Goal: Contribute content: Contribute content

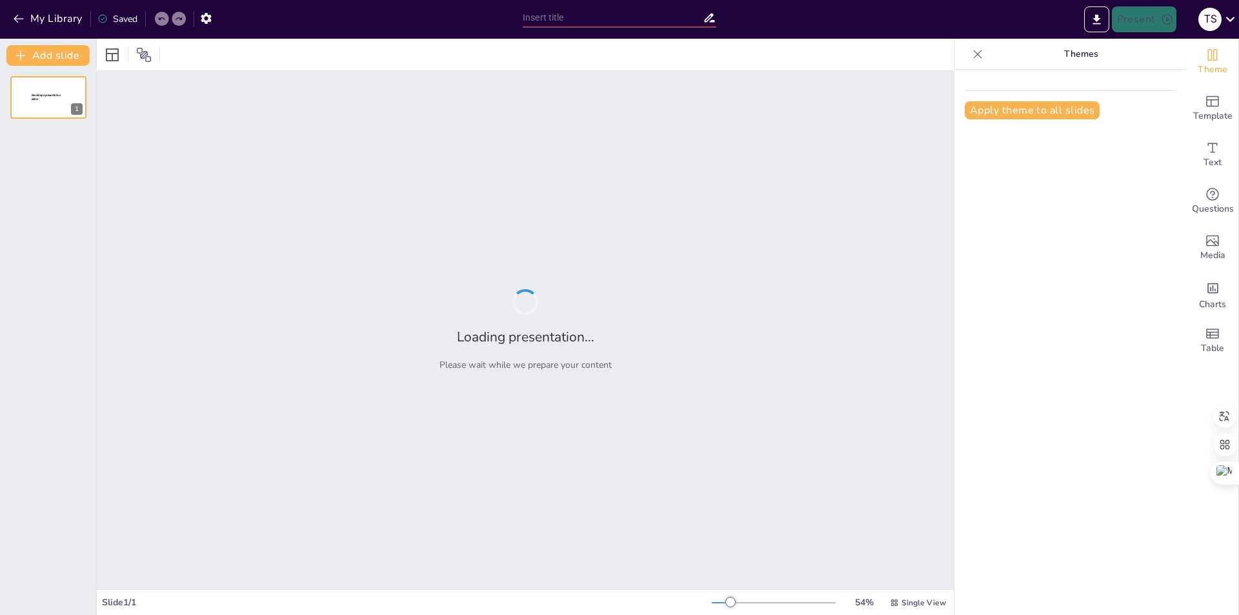
type input "Del Suelo a la Cosecha: Guía Práctica para Cultivar Cacao"
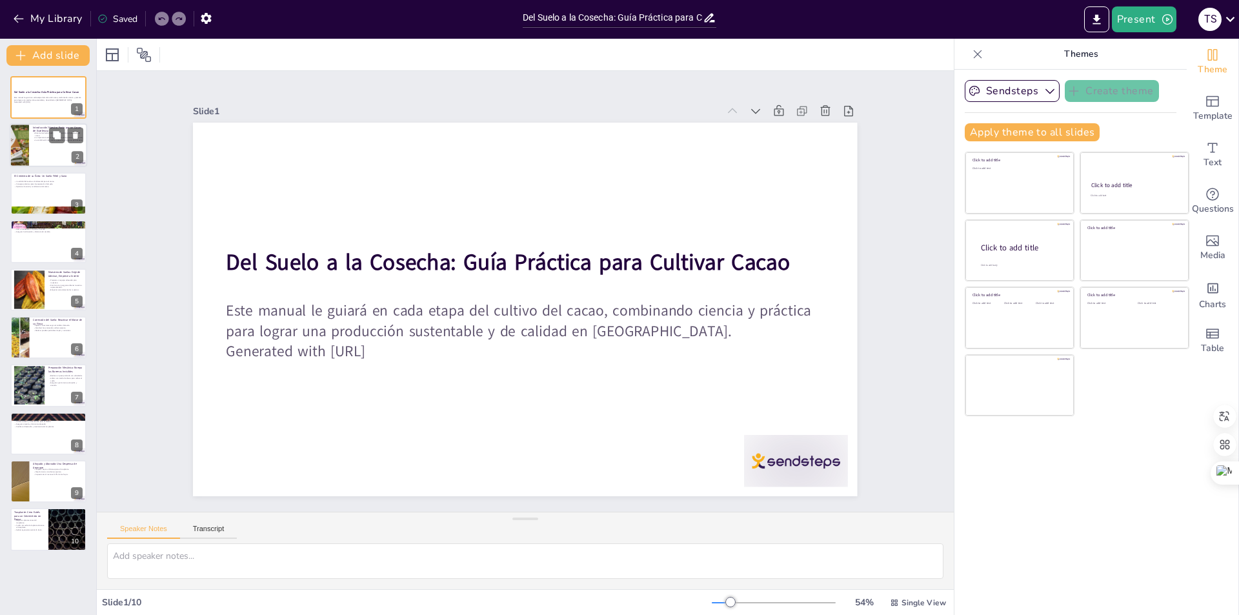
click at [49, 147] on div at bounding box center [48, 146] width 77 height 44
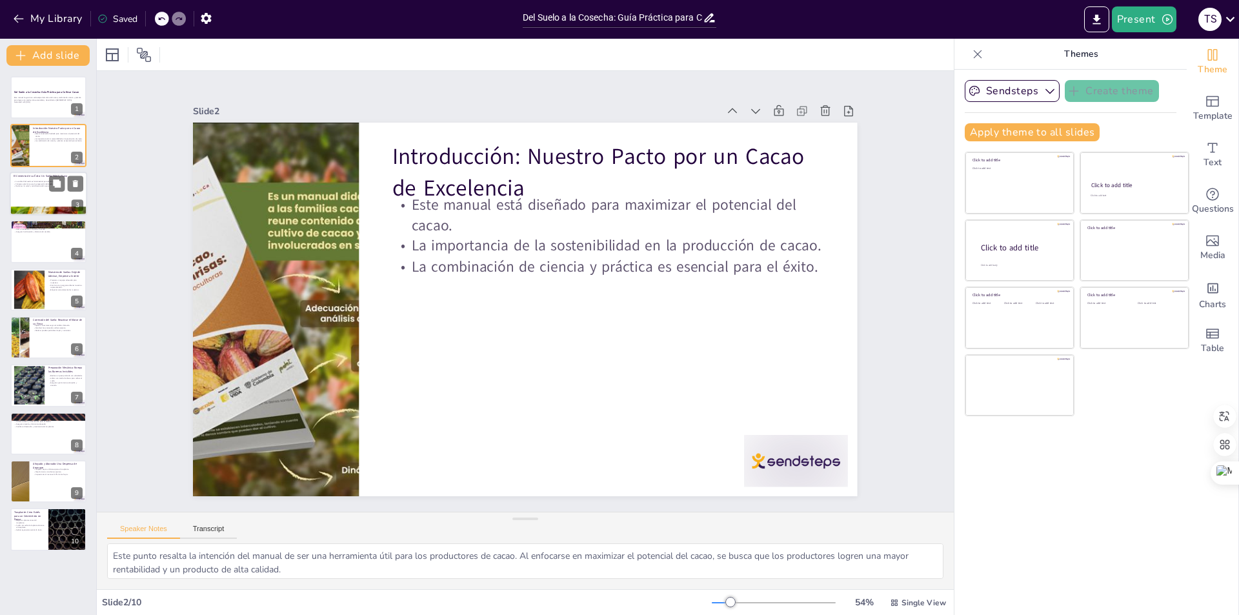
click at [52, 192] on div at bounding box center [48, 194] width 77 height 44
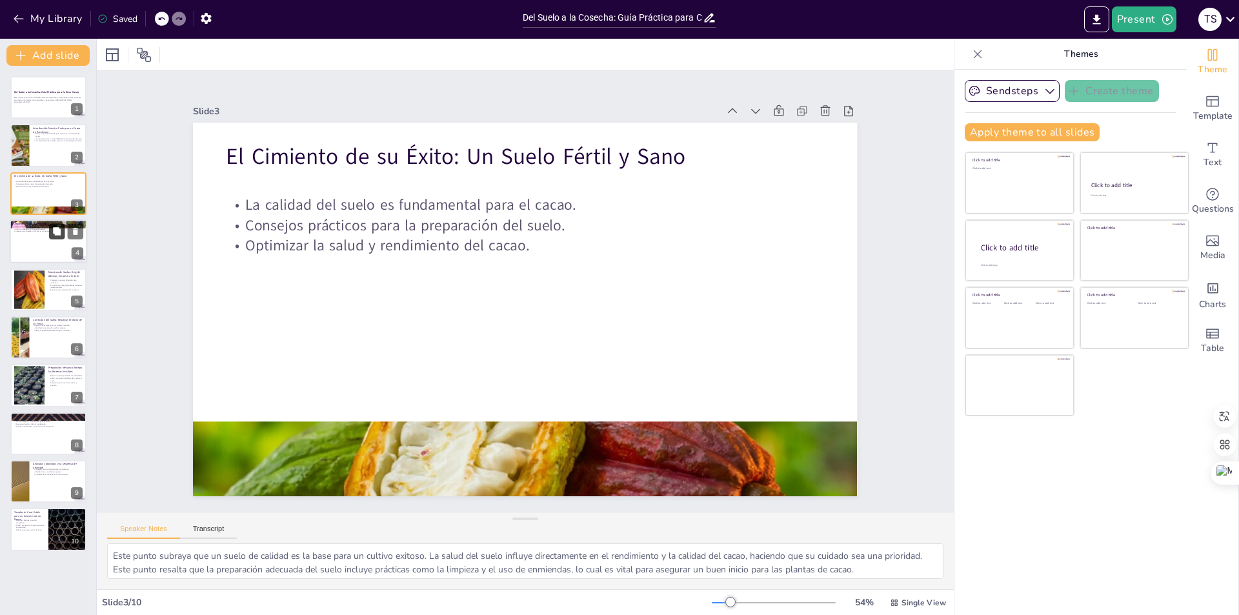
click at [54, 236] on icon at bounding box center [56, 231] width 9 height 9
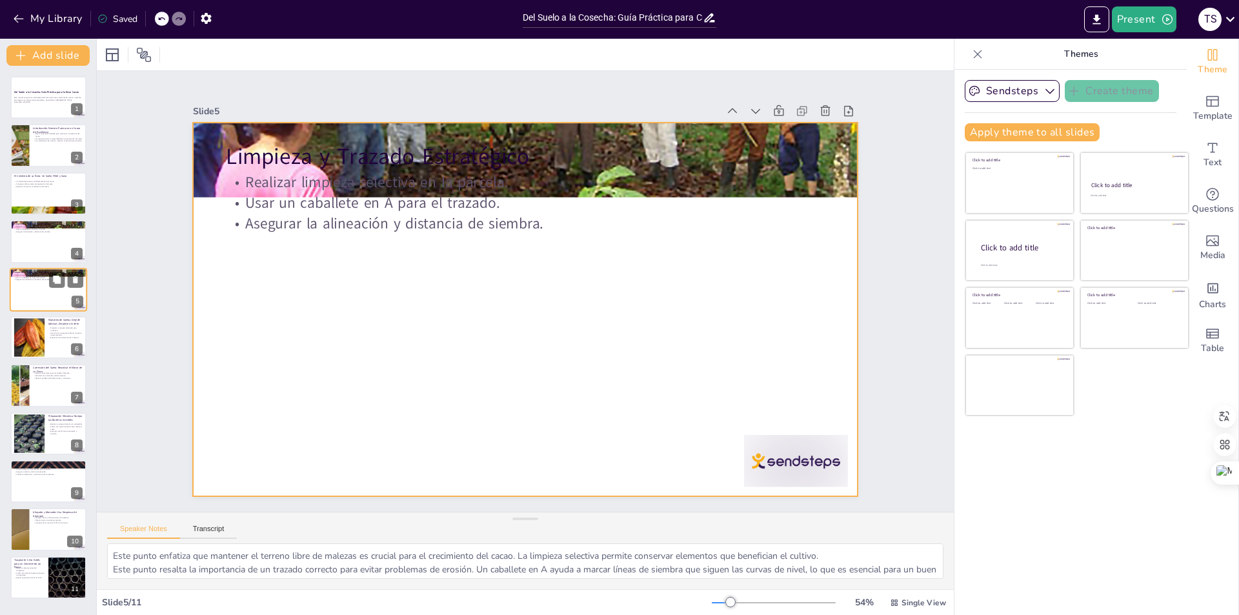
click at [38, 290] on div at bounding box center [48, 290] width 77 height 44
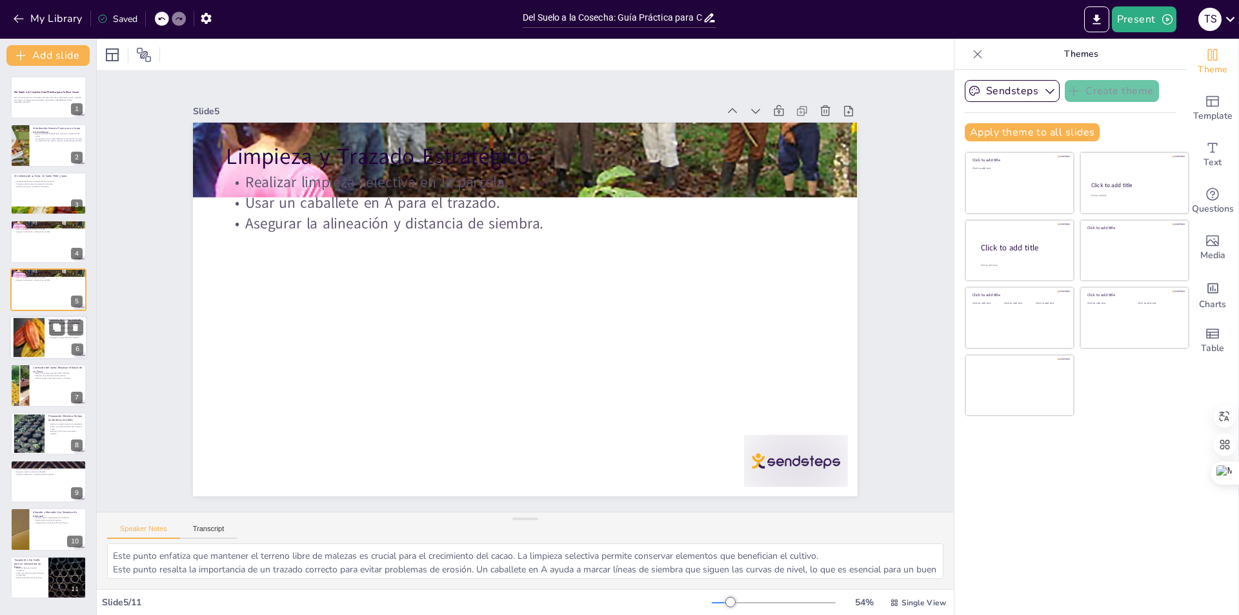
click at [32, 329] on div at bounding box center [28, 337] width 55 height 39
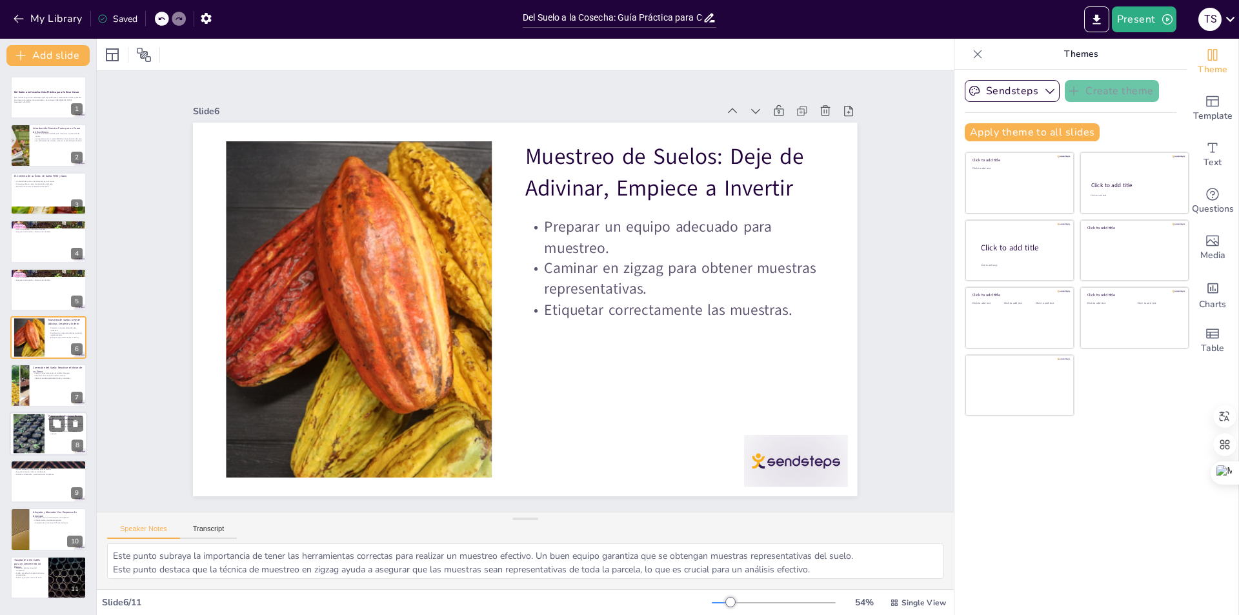
click at [27, 434] on div at bounding box center [29, 433] width 53 height 39
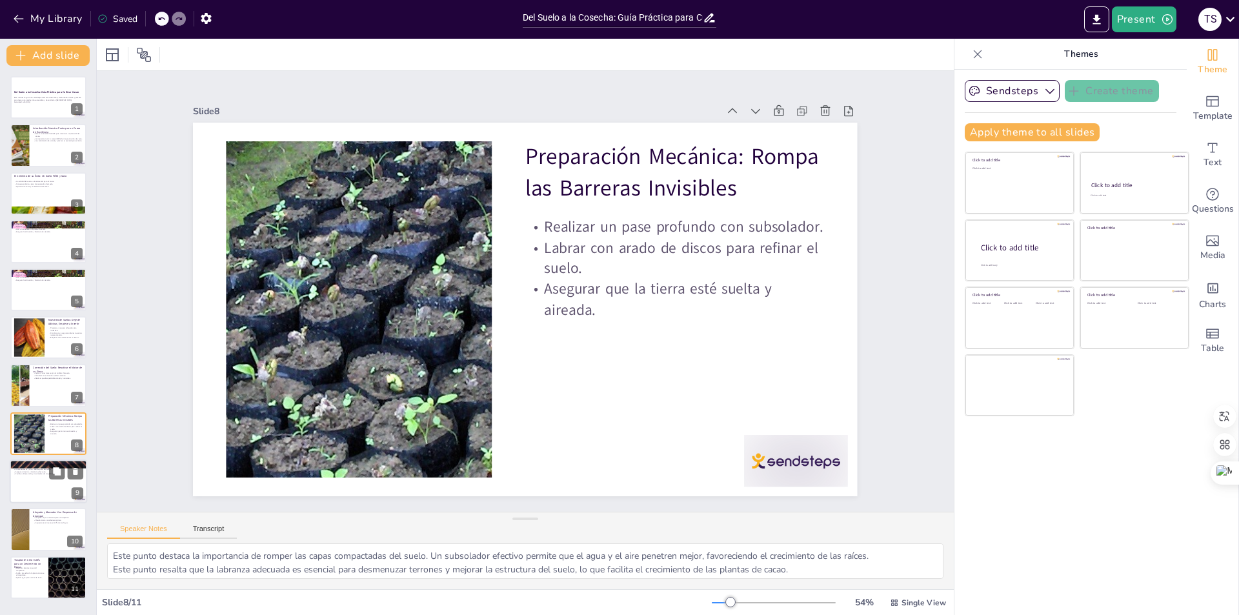
click at [30, 498] on div at bounding box center [48, 482] width 77 height 44
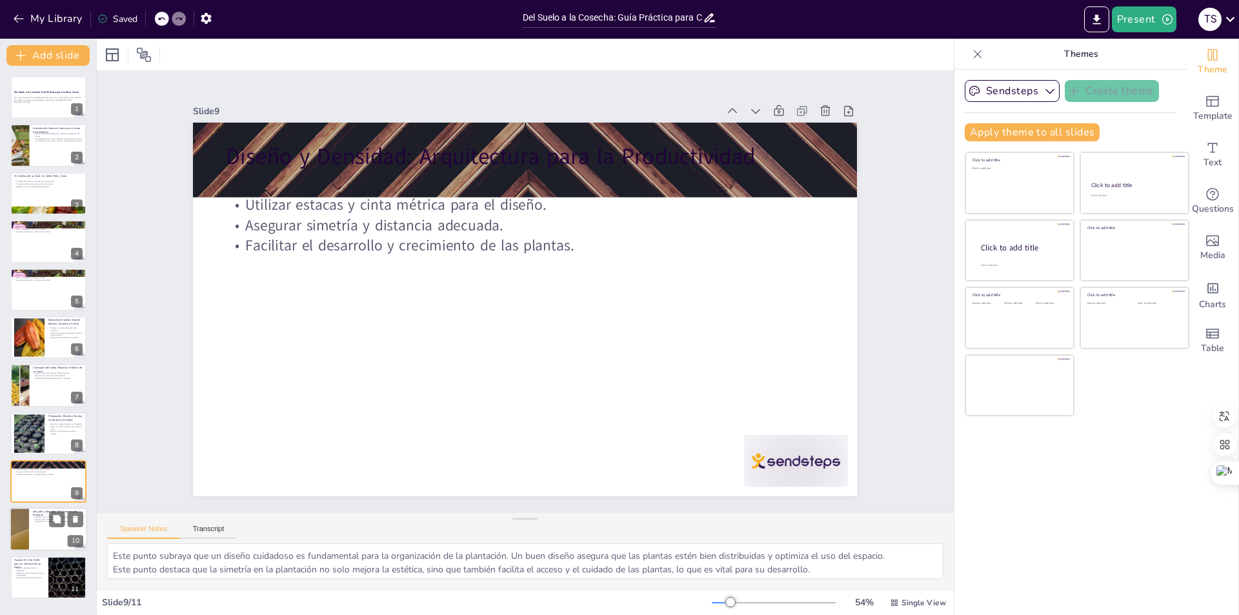
click at [41, 547] on div at bounding box center [48, 530] width 77 height 44
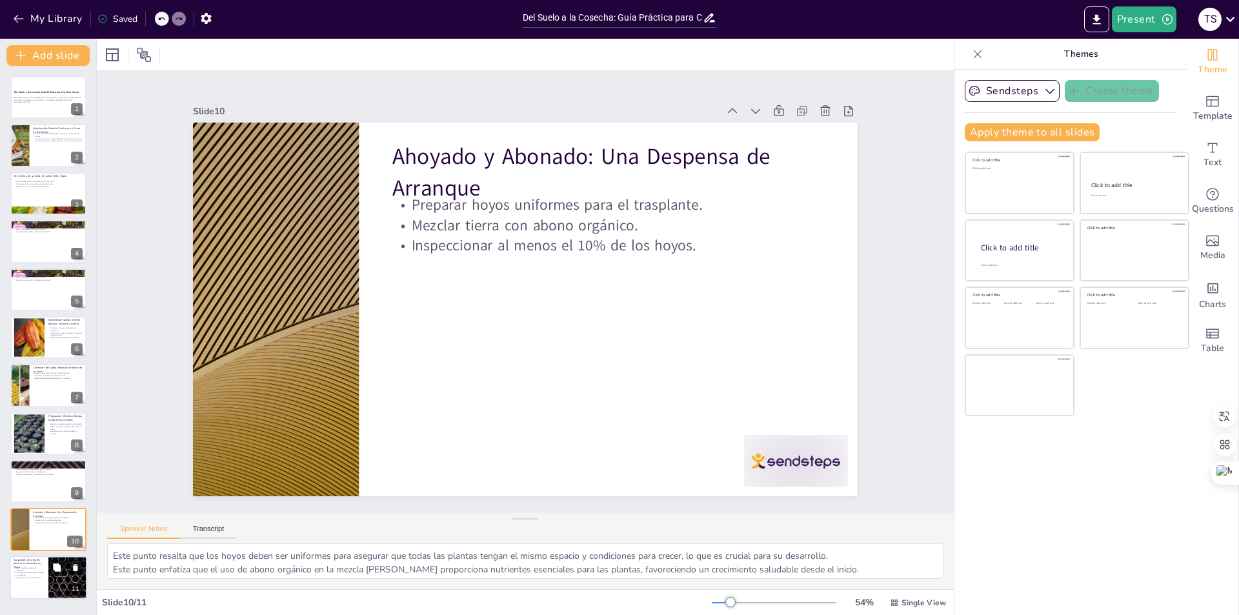
click at [43, 567] on p "Regar las plantas antes del trasplante." at bounding box center [29, 569] width 31 height 5
type textarea "Este punto subraya que el riego previo al trasplante ayuda a reducir el estrés …"
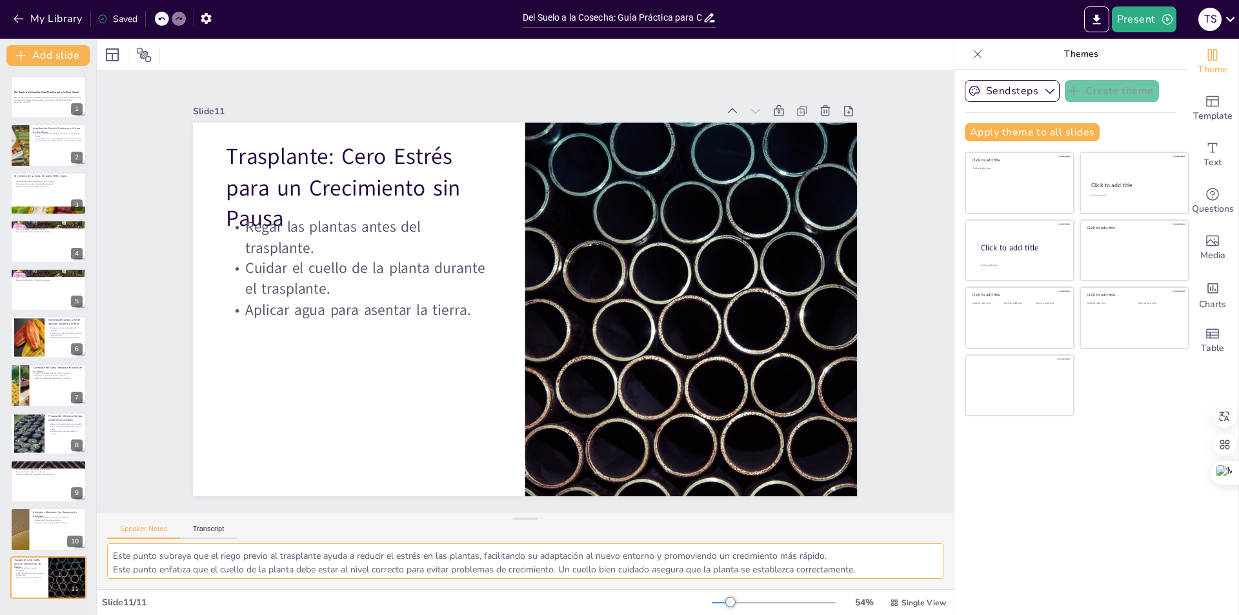
scroll to position [17, 0]
click at [1118, 22] on button "Present" at bounding box center [1144, 19] width 65 height 26
click at [1128, 47] on font "Presentación de vista previa" at bounding box center [1178, 48] width 108 height 10
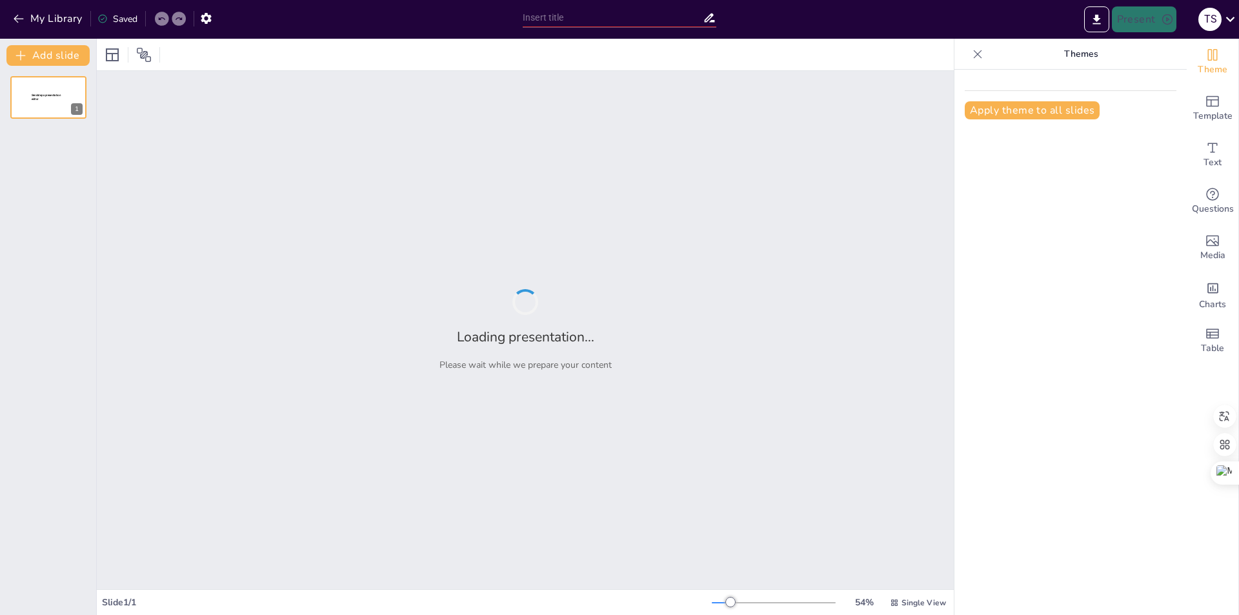
type input "Cultivando Éxito: Tu Guía Práctica para el Cacao en [GEOGRAPHIC_DATA]"
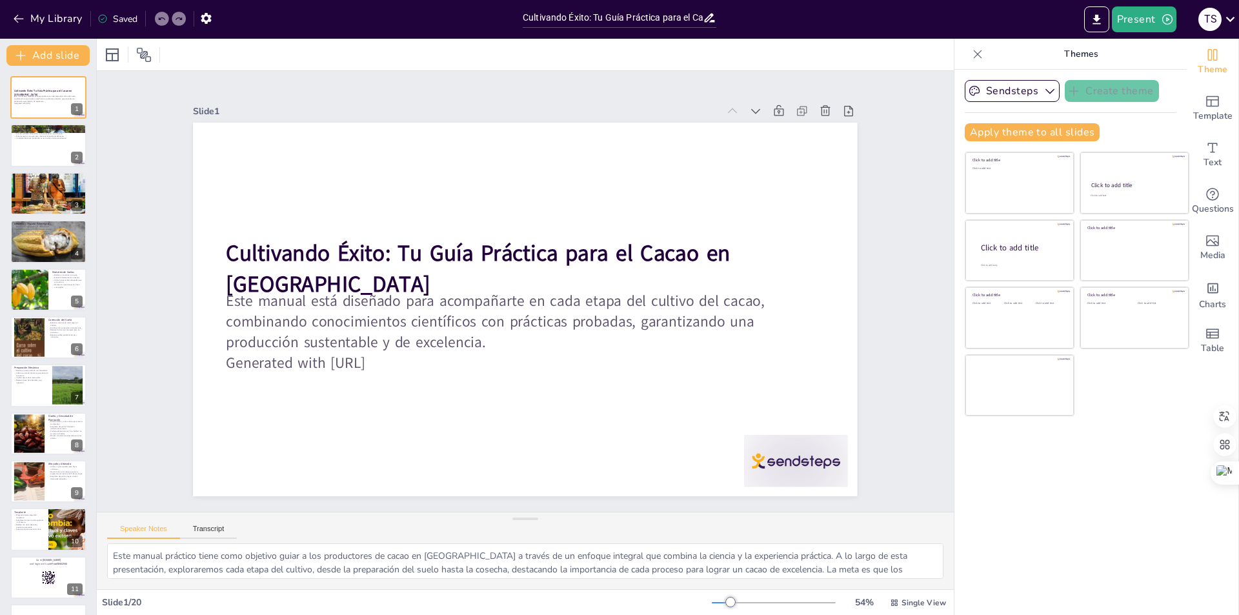
checkbox input "true"
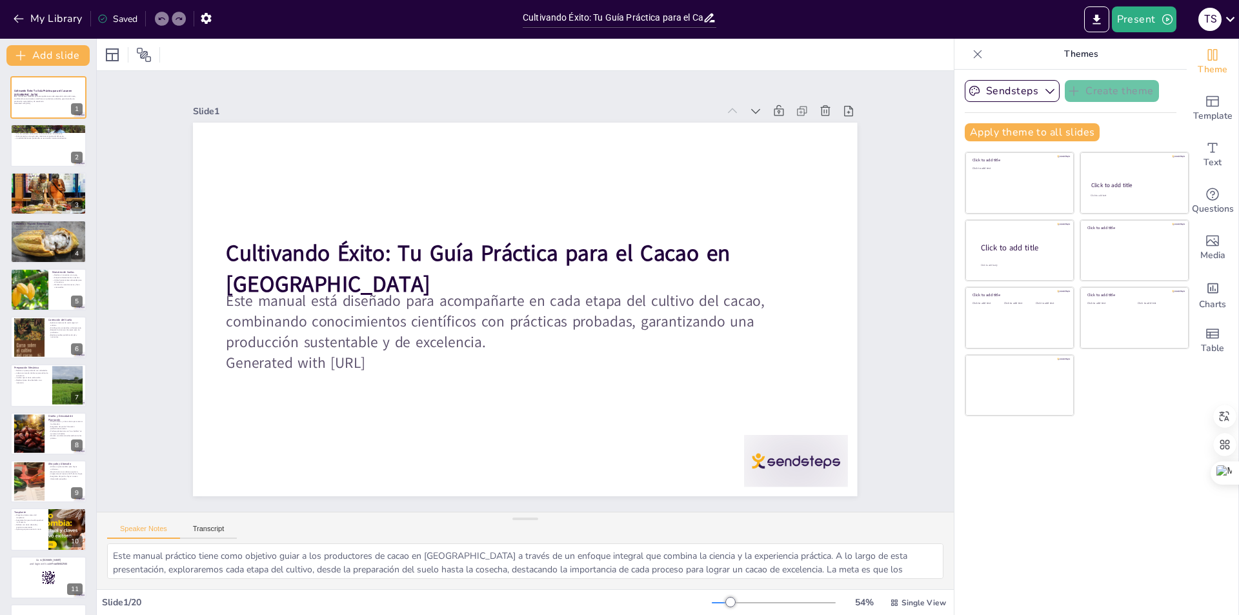
checkbox input "true"
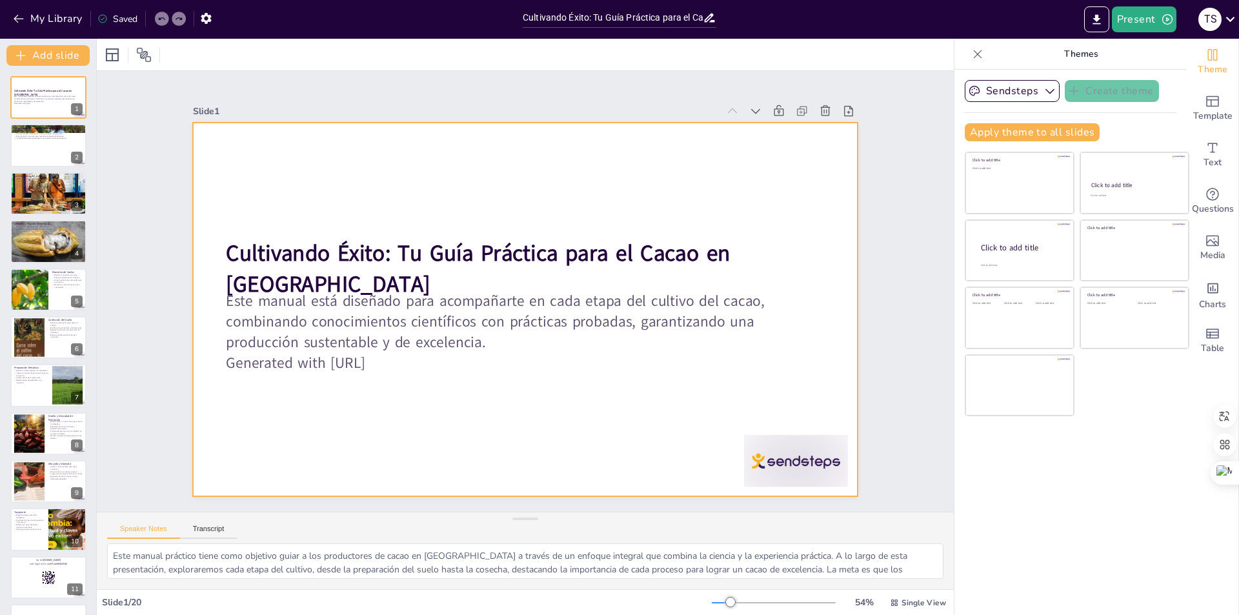
checkbox input "true"
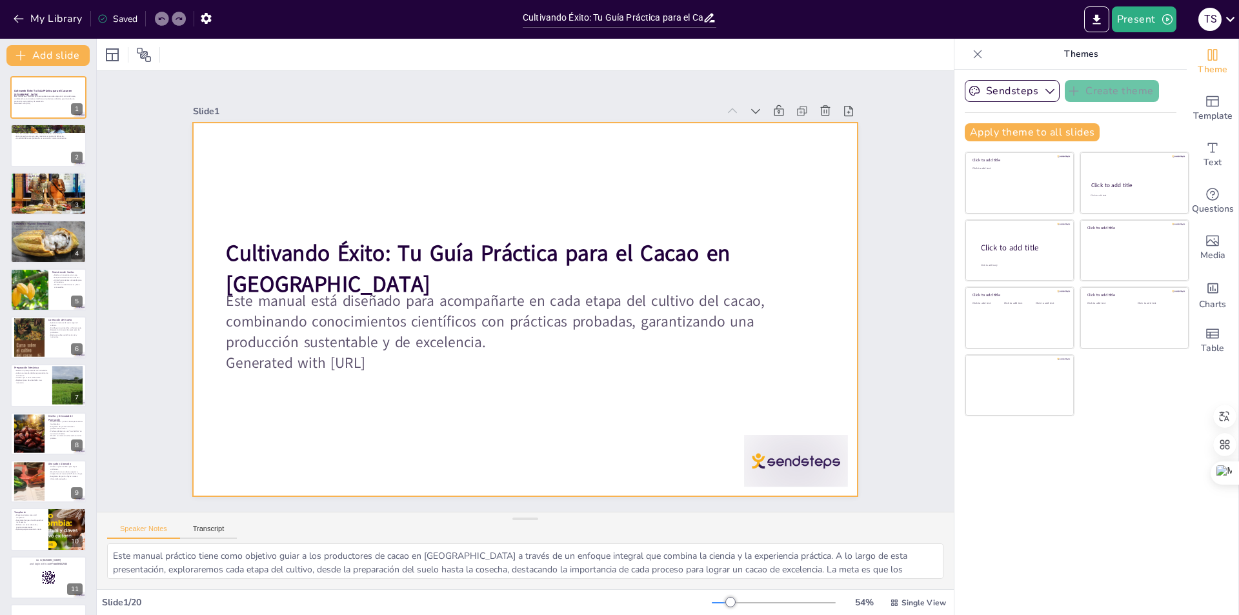
checkbox input "true"
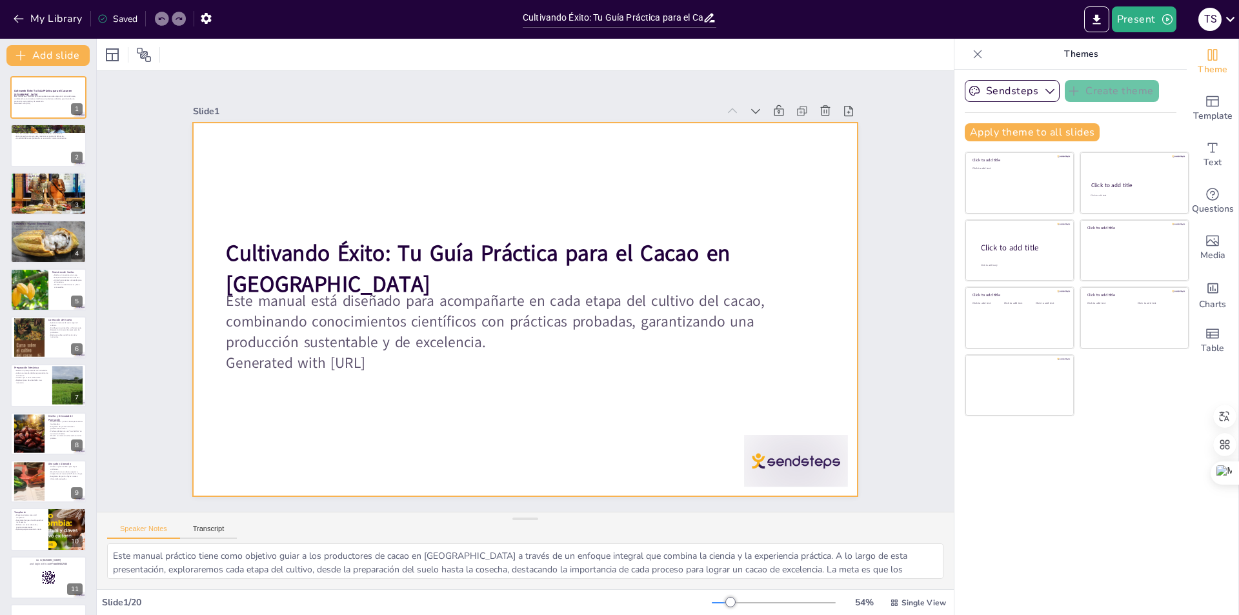
checkbox input "true"
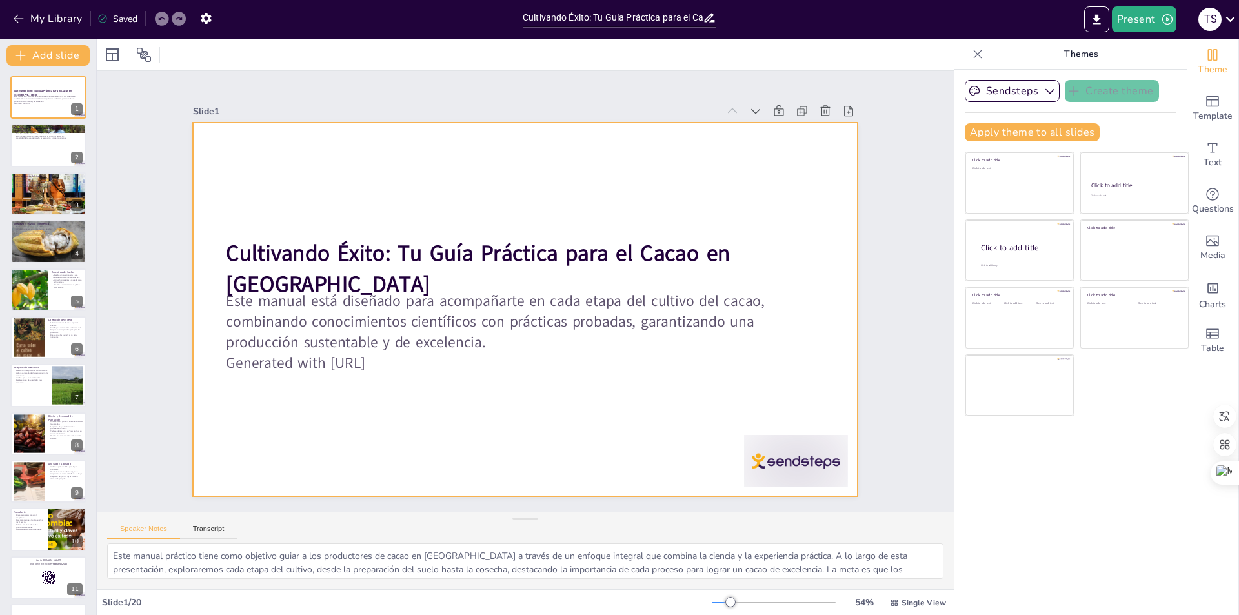
checkbox input "true"
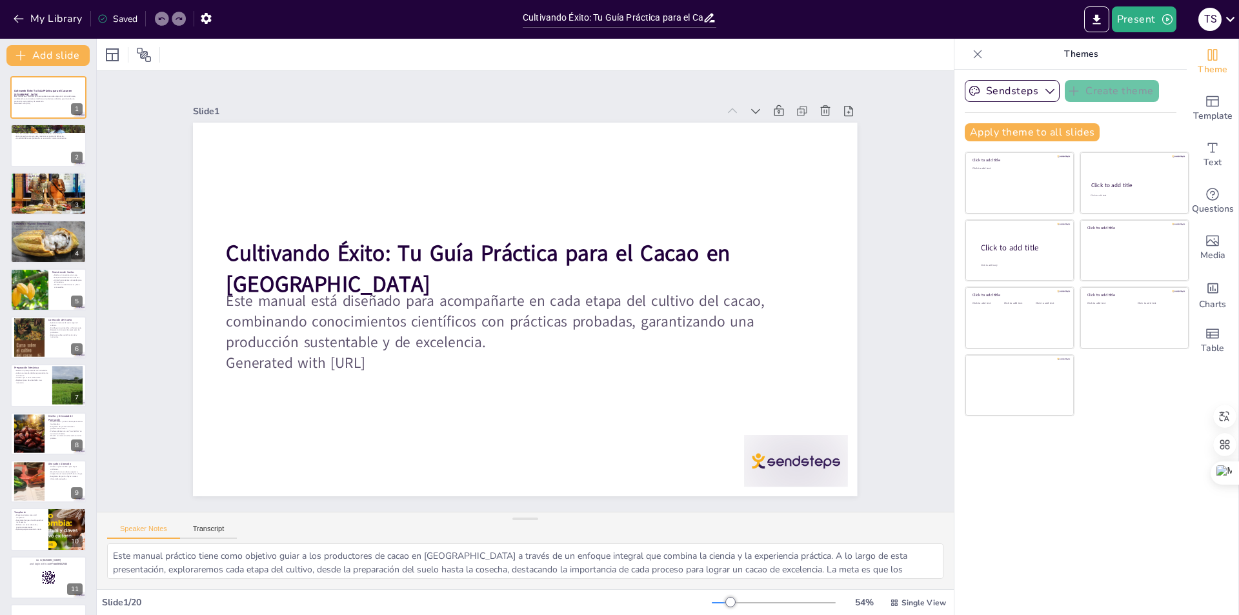
checkbox input "true"
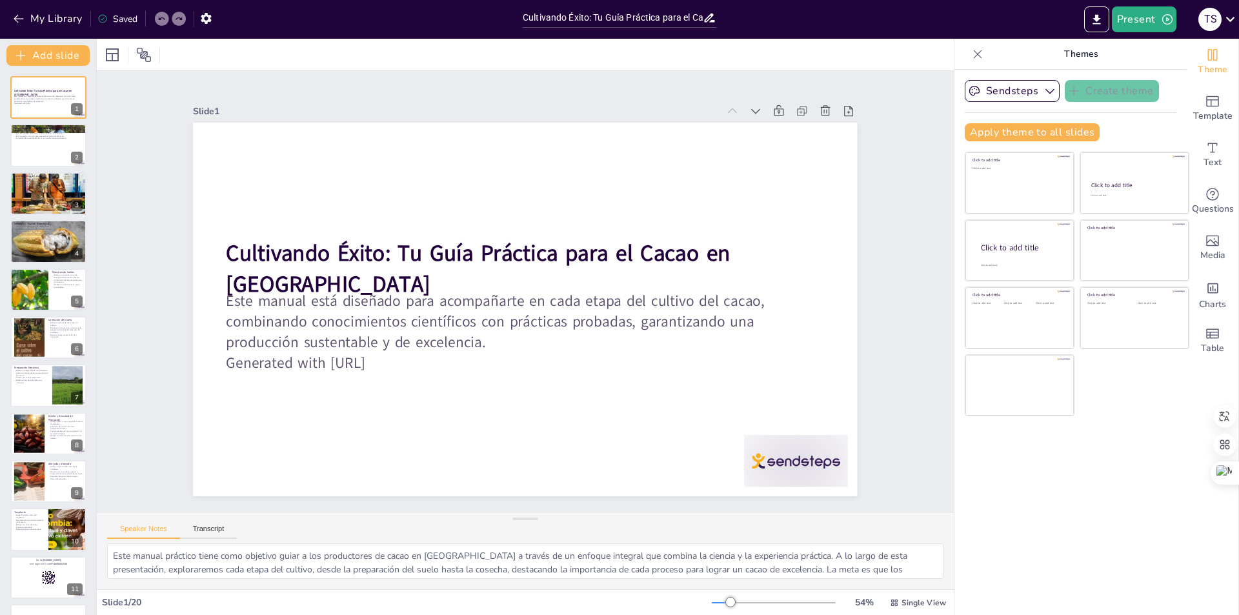
checkbox input "true"
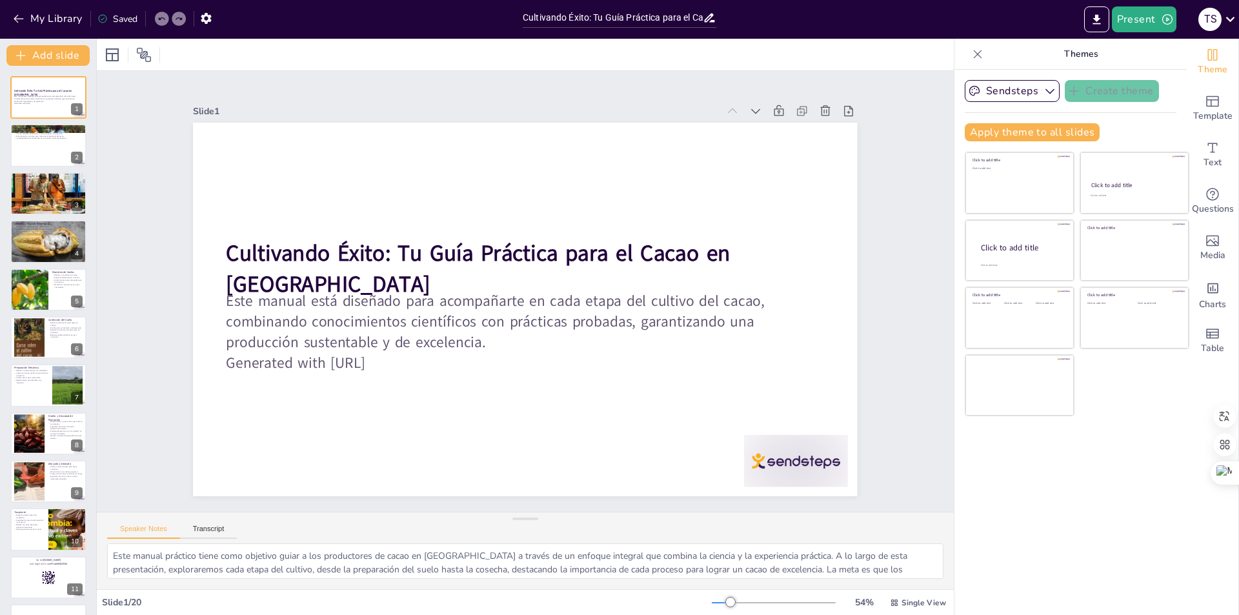
checkbox input "true"
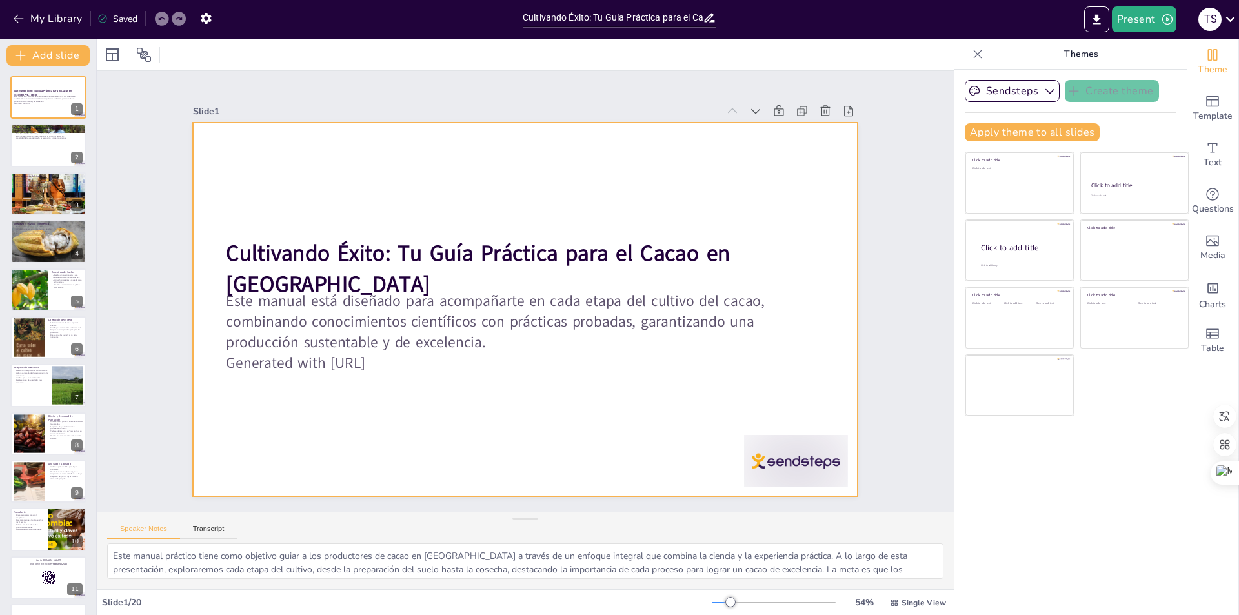
checkbox input "true"
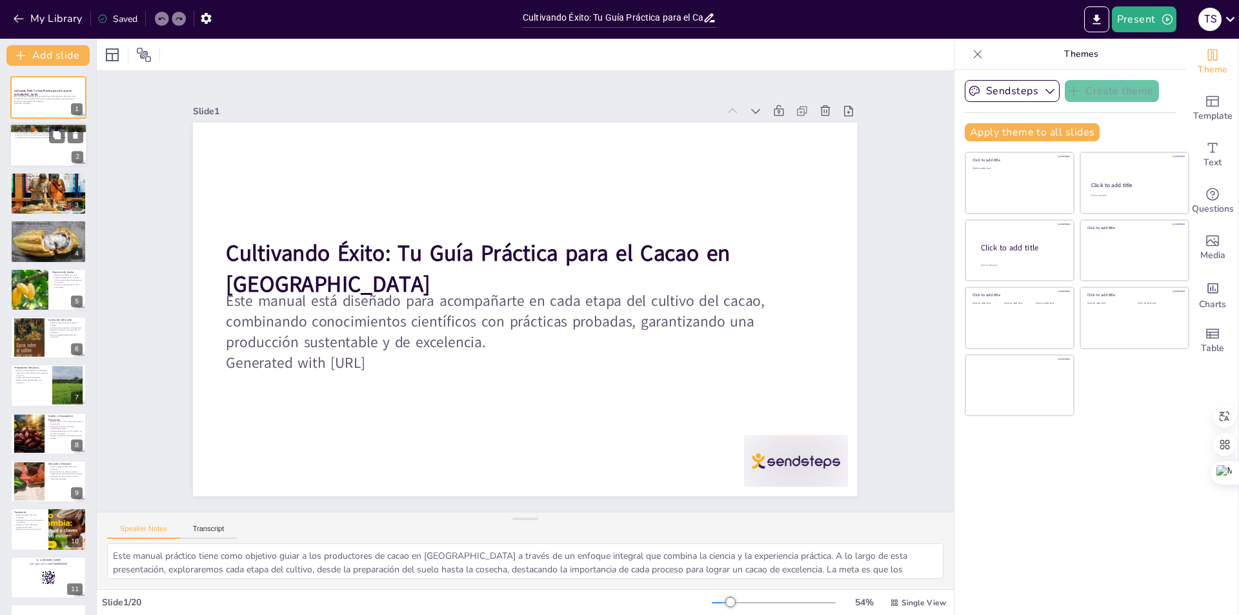
checkbox input "true"
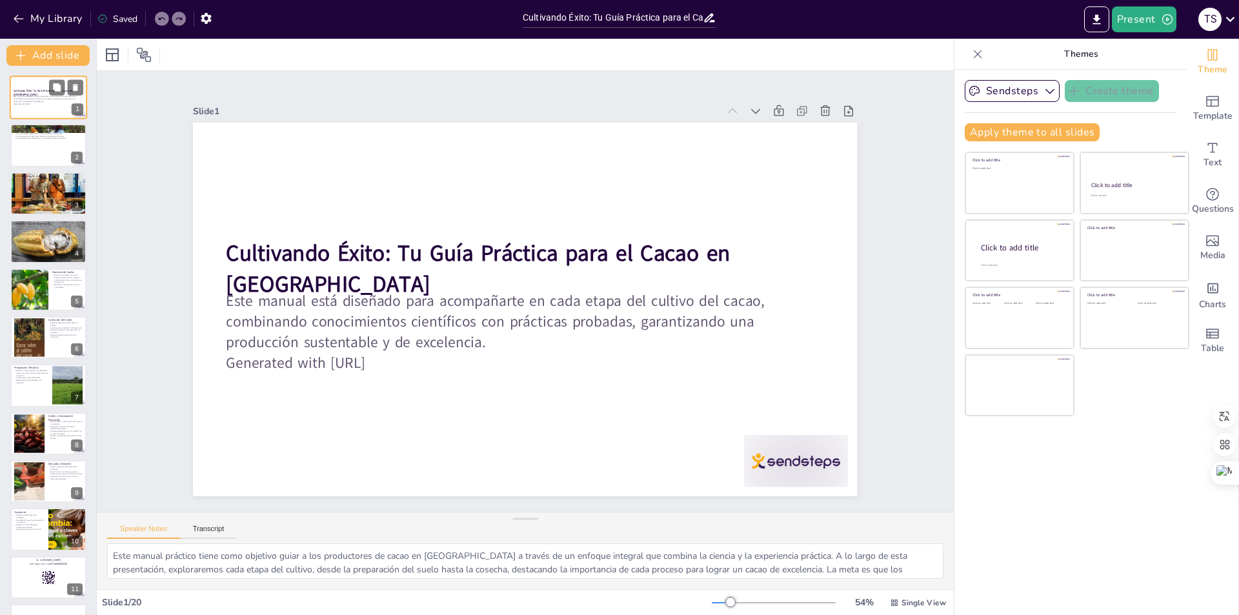
checkbox input "true"
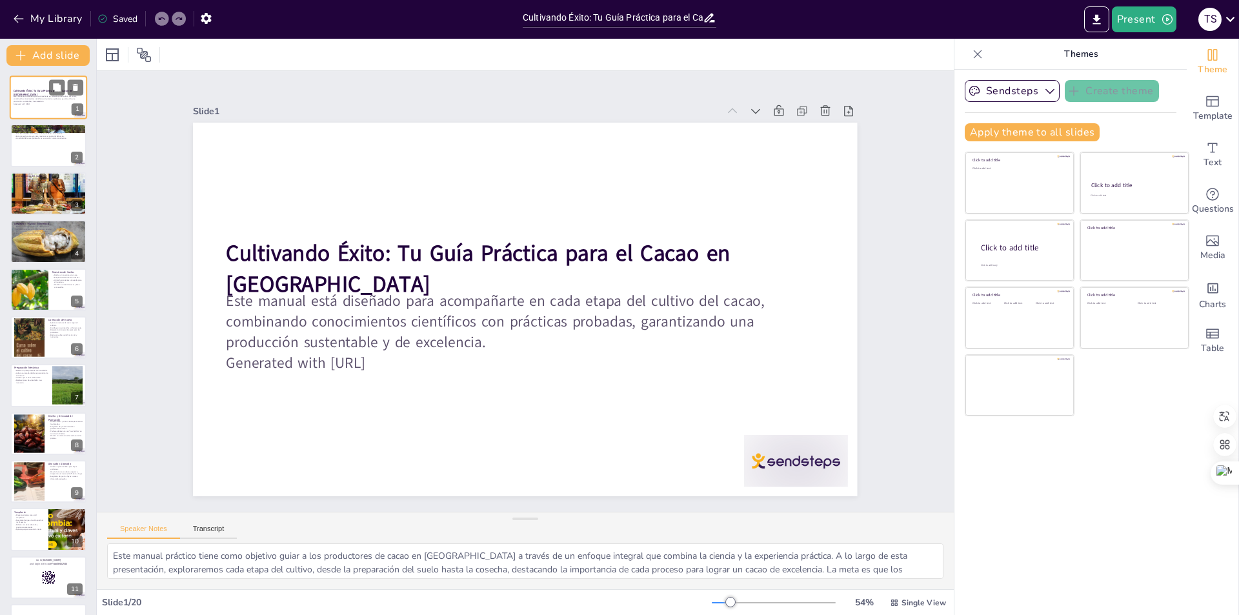
checkbox input "true"
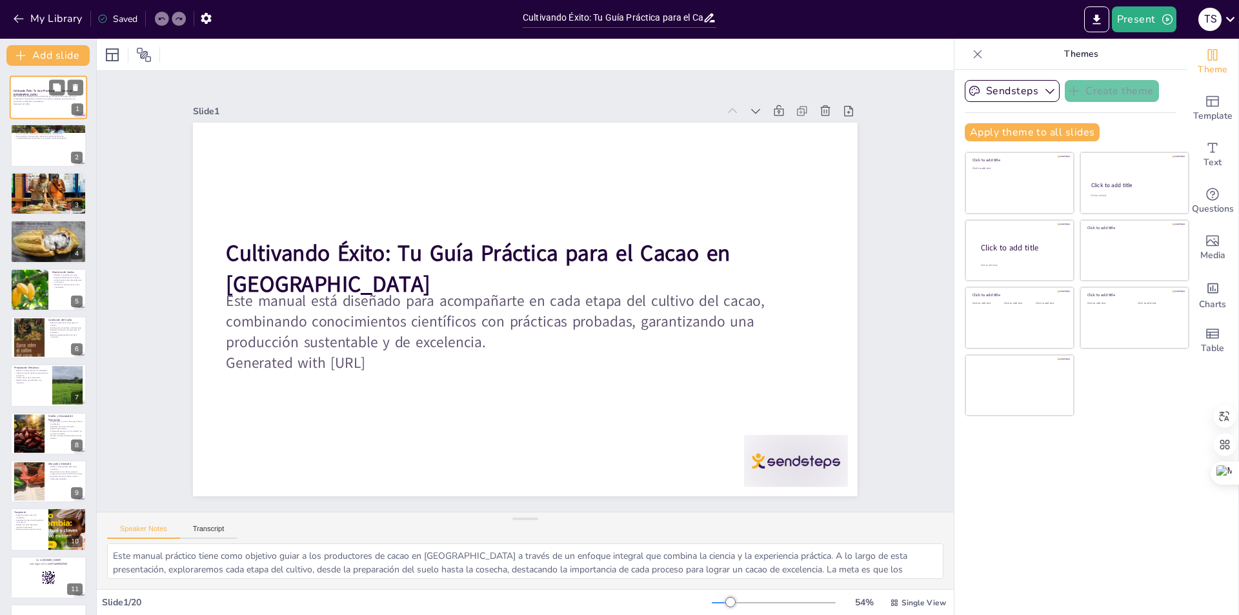
checkbox input "true"
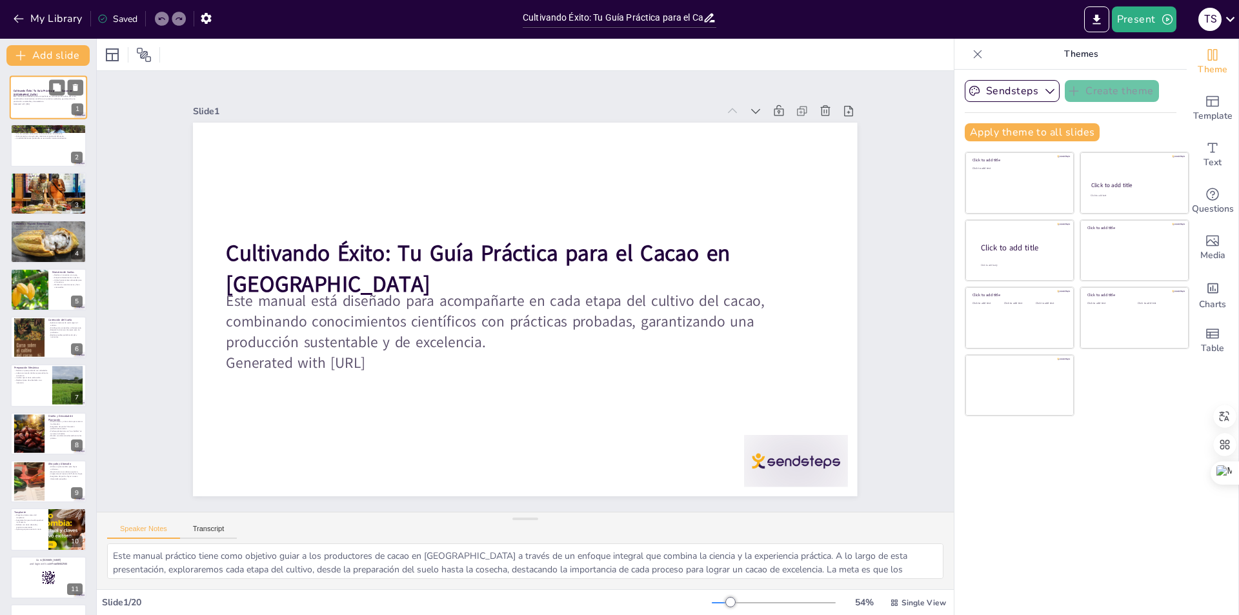
checkbox input "true"
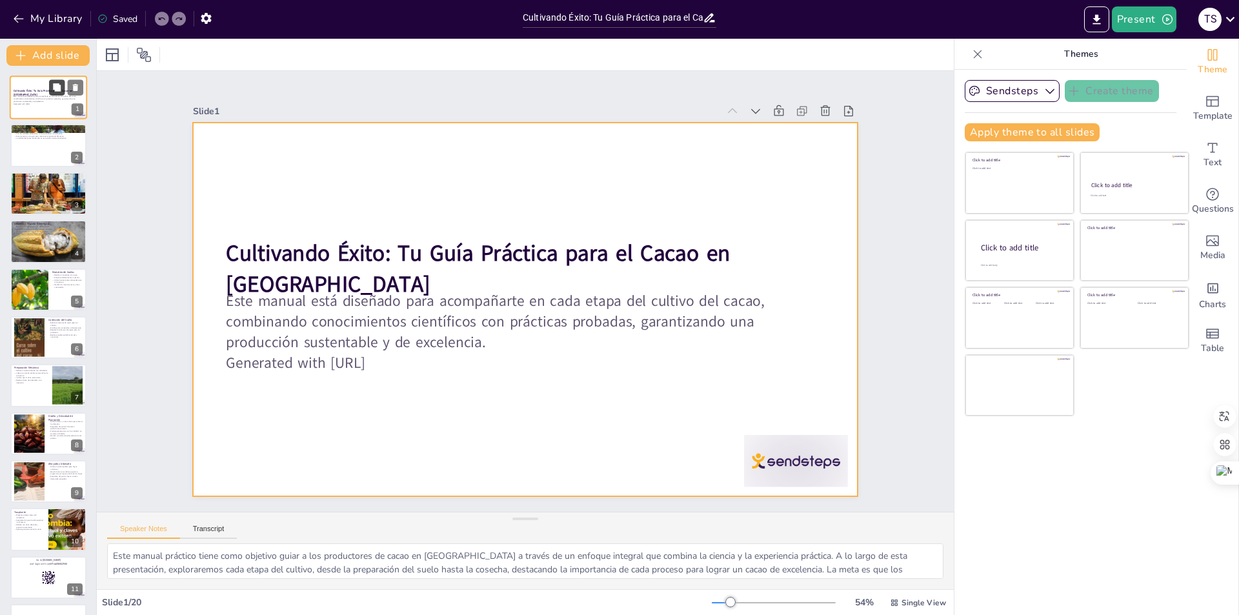
checkbox input "true"
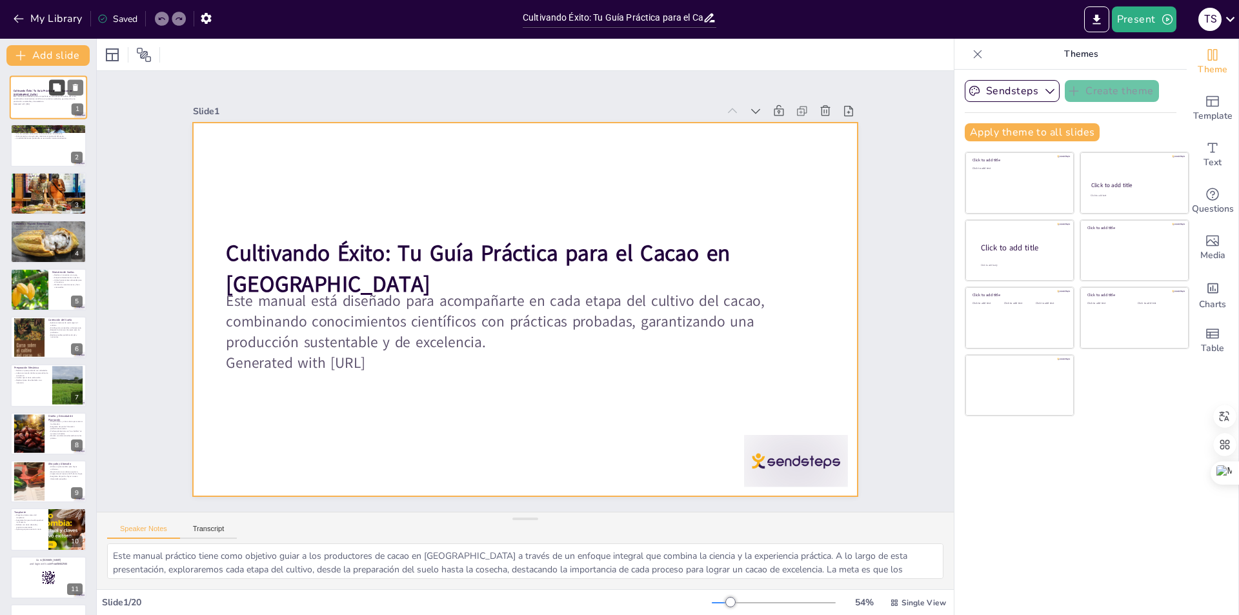
checkbox input "true"
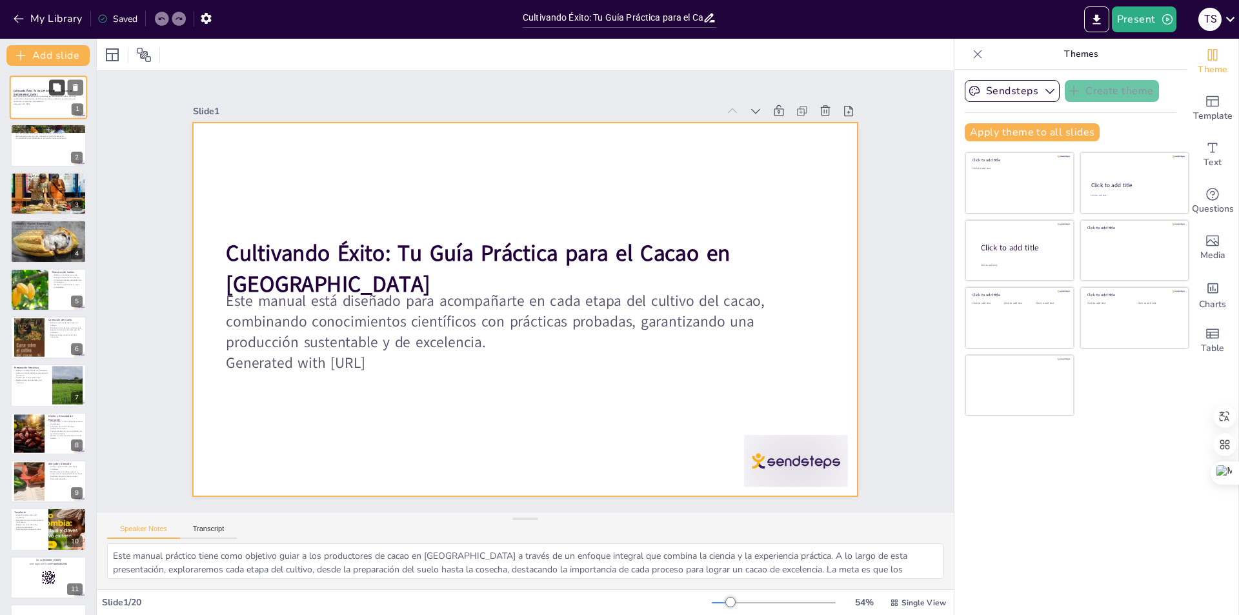
checkbox input "true"
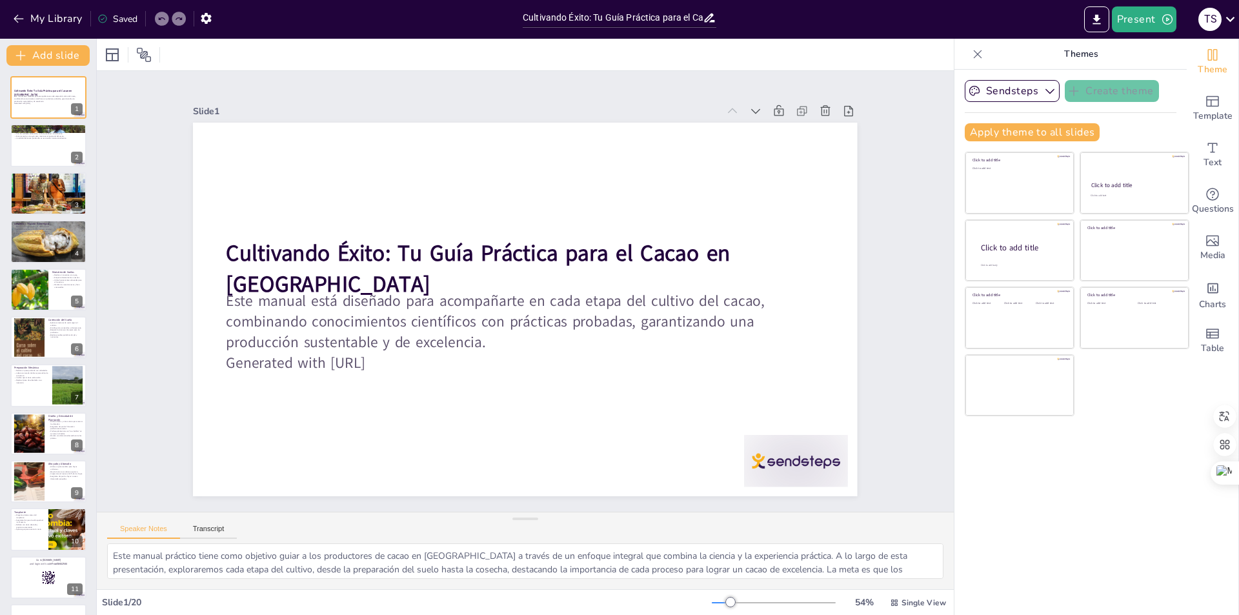
checkbox input "true"
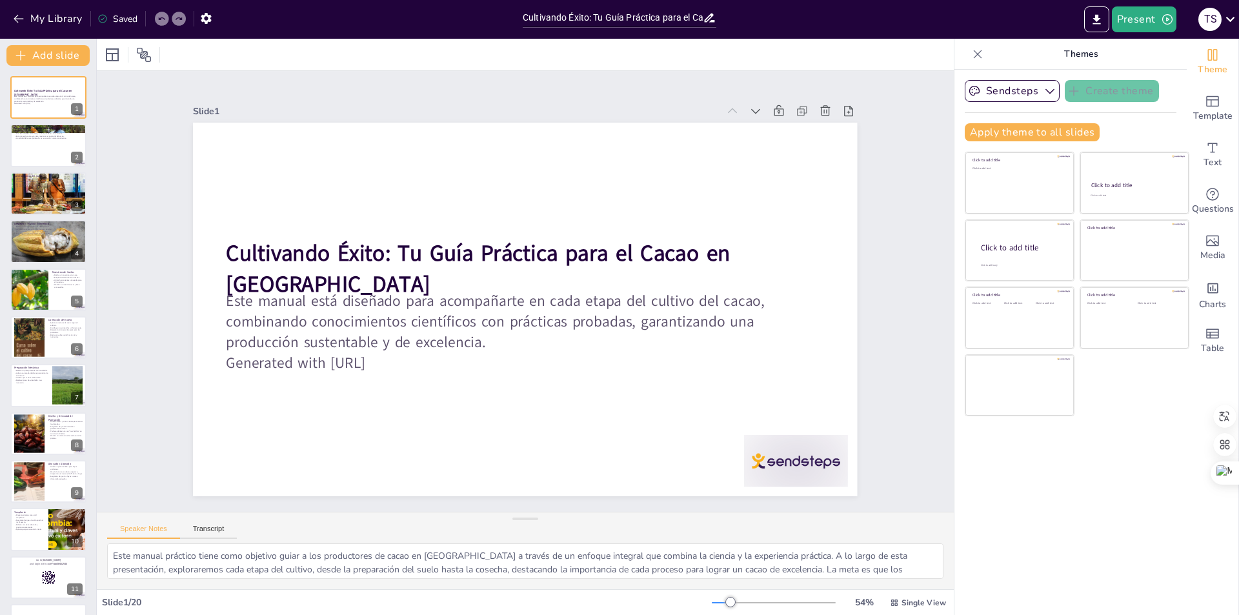
checkbox input "true"
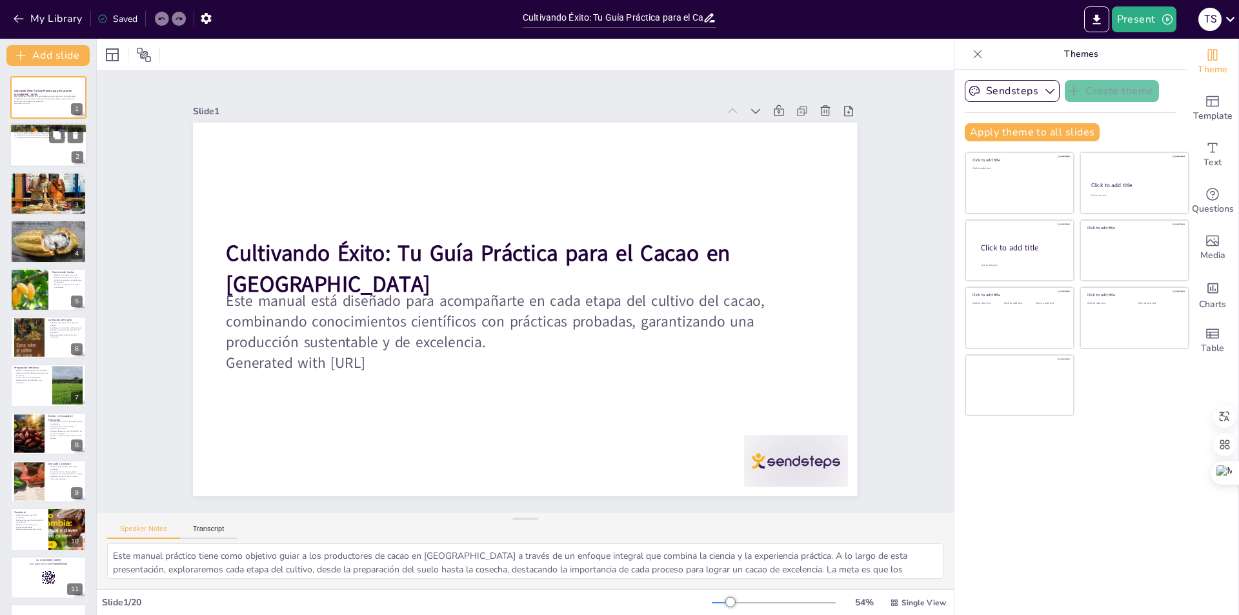
checkbox input "true"
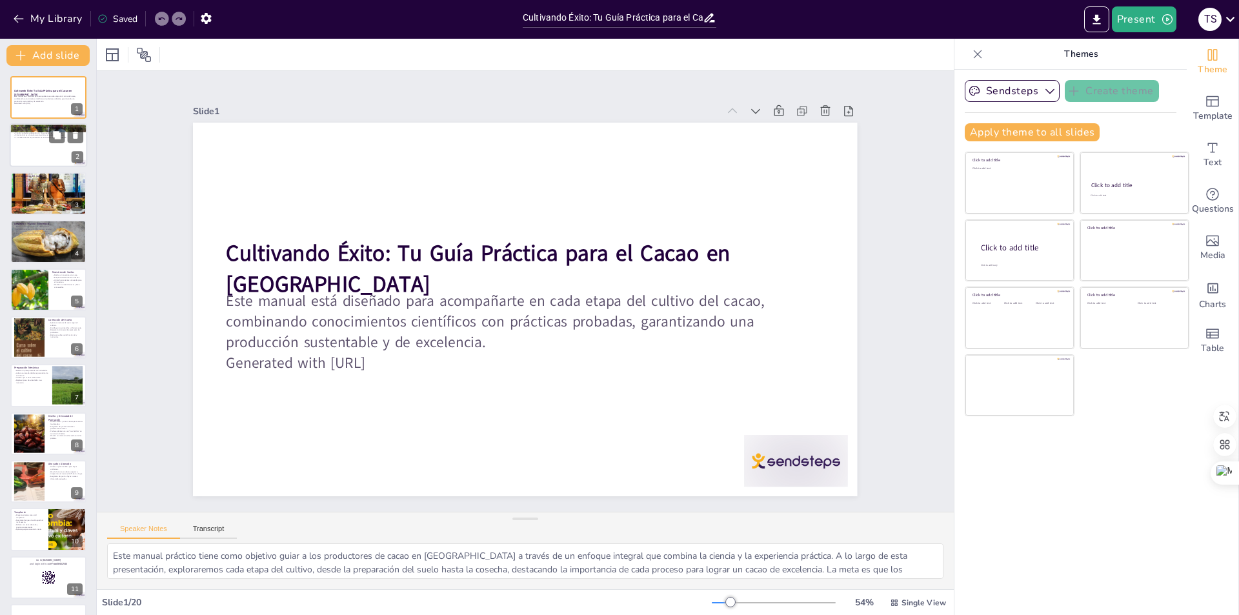
checkbox input "true"
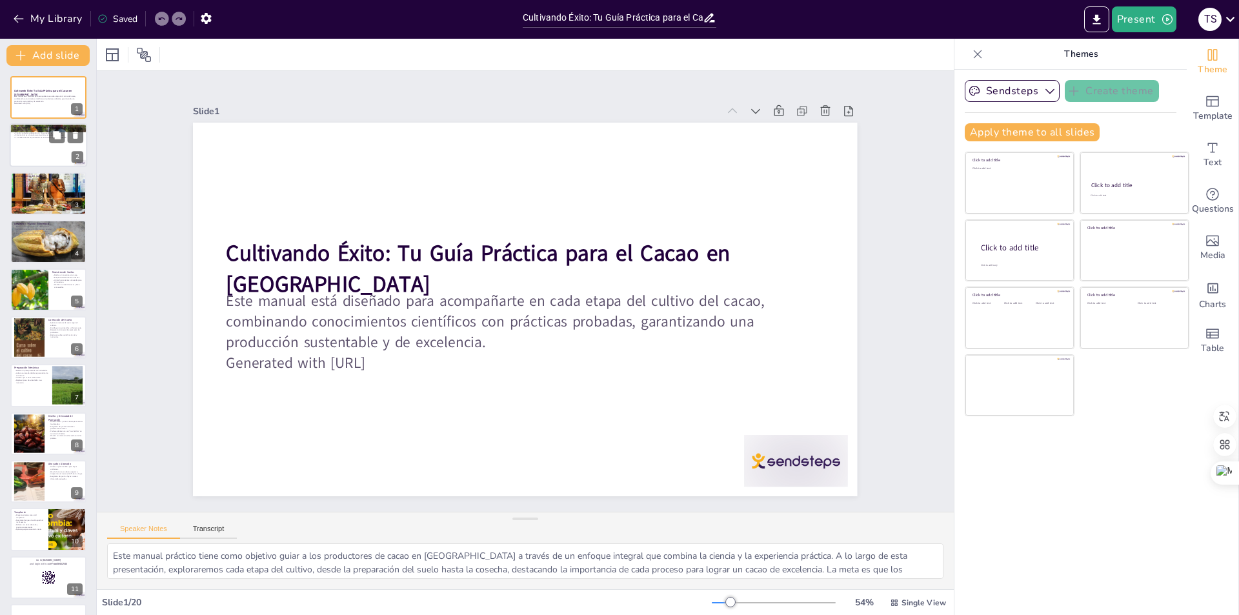
checkbox input "true"
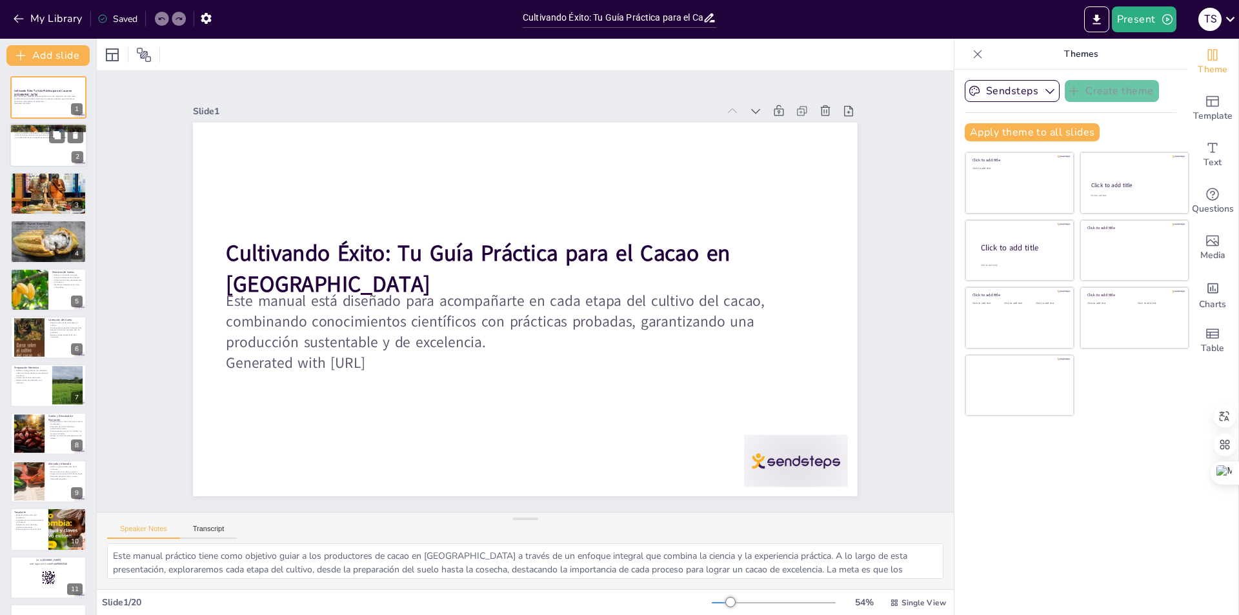
click at [55, 147] on div at bounding box center [48, 146] width 77 height 44
type textarea "El cacao de Panamá es conocido por su calidad y sabor. Con un enfoque adecuado …"
checkbox input "true"
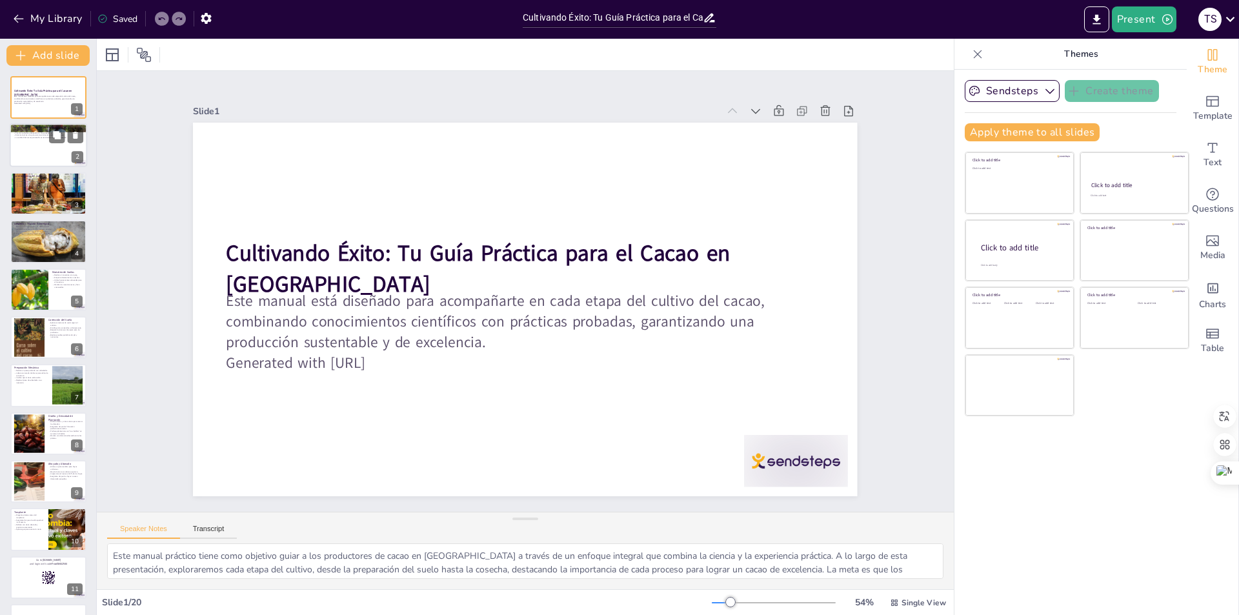
checkbox input "true"
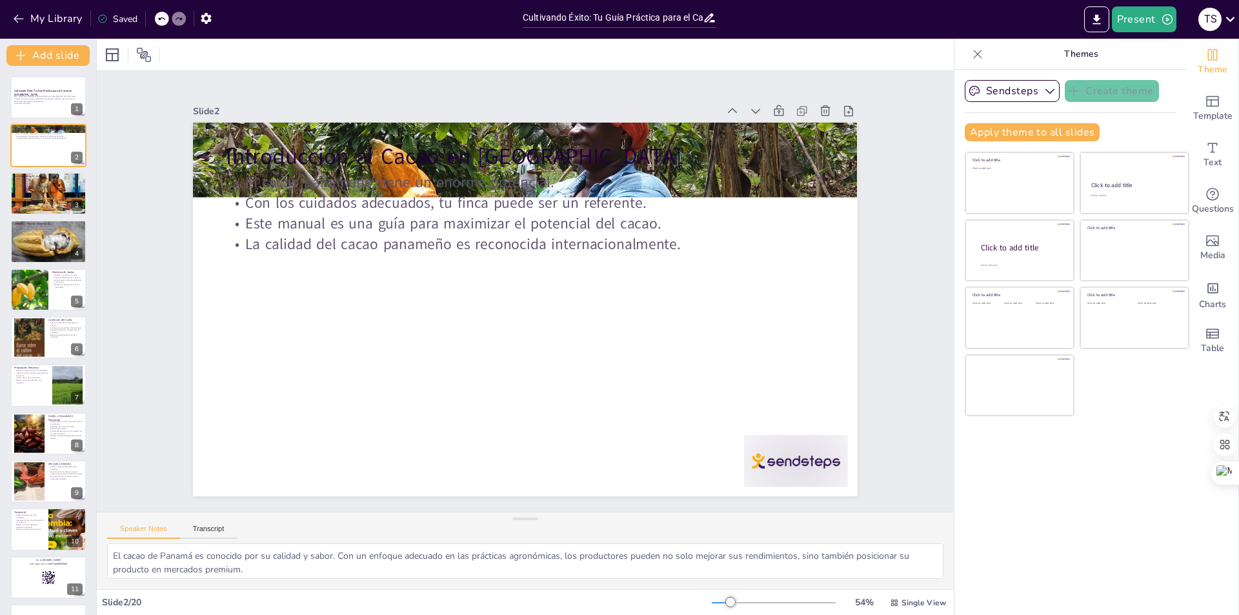
checkbox input "true"
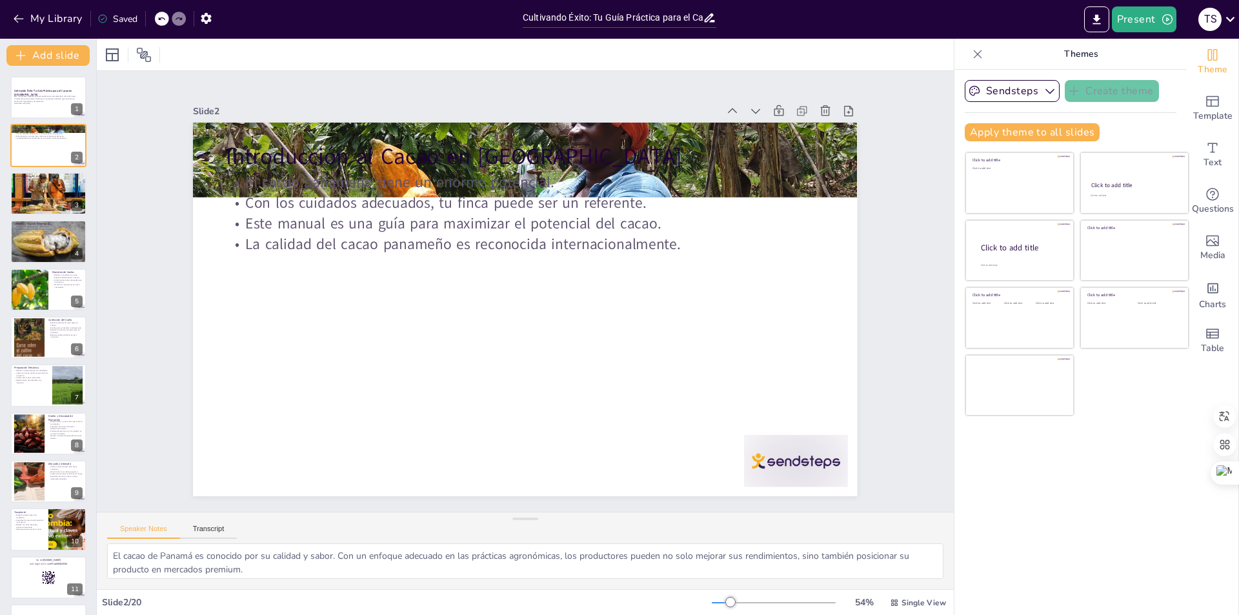
checkbox input "true"
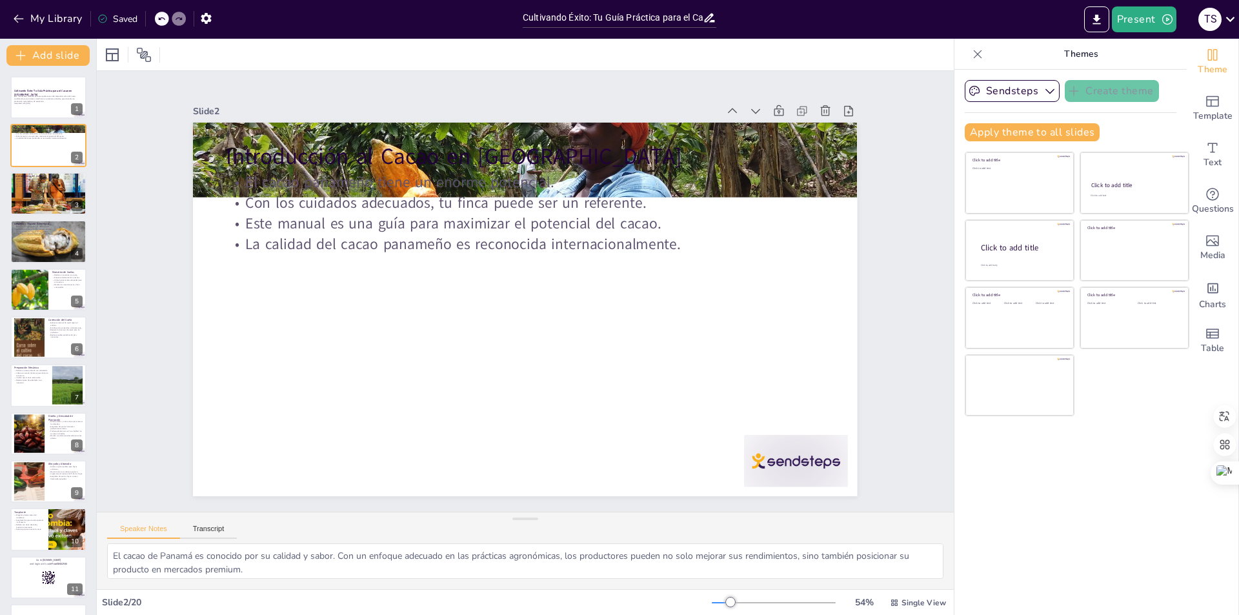
checkbox input "true"
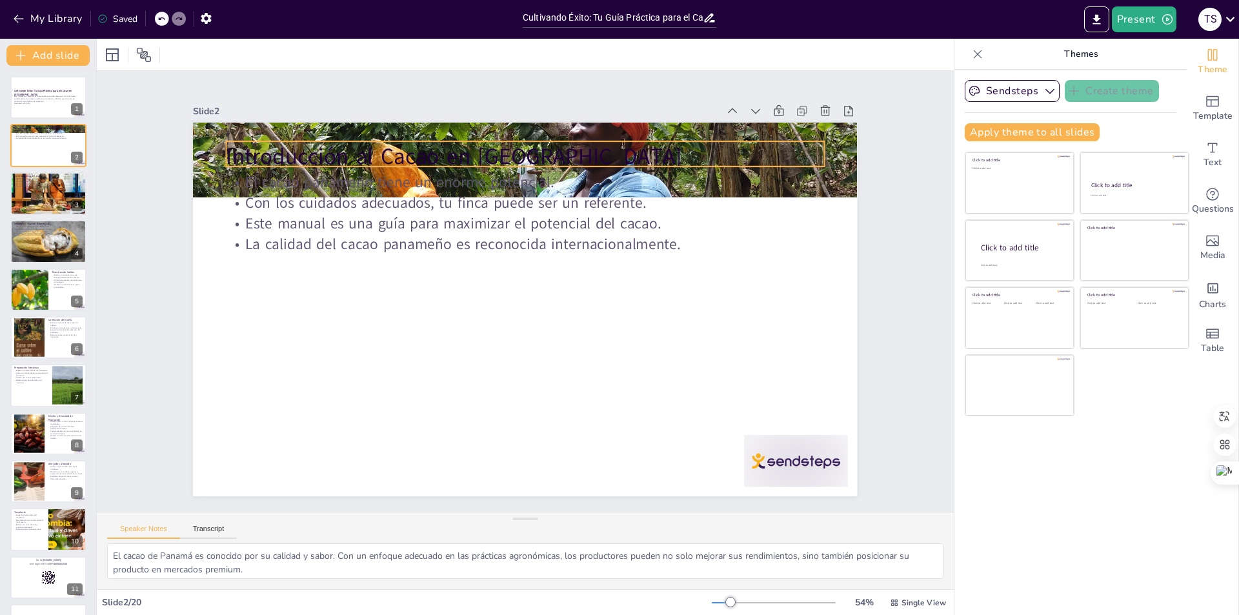
checkbox input "true"
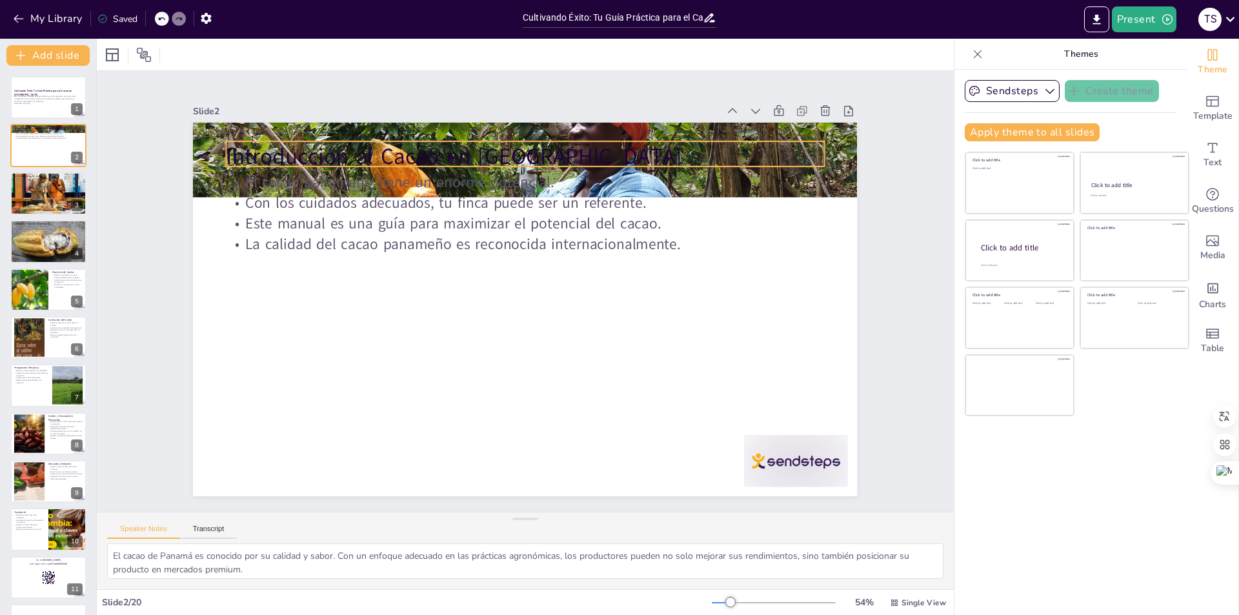
checkbox input "true"
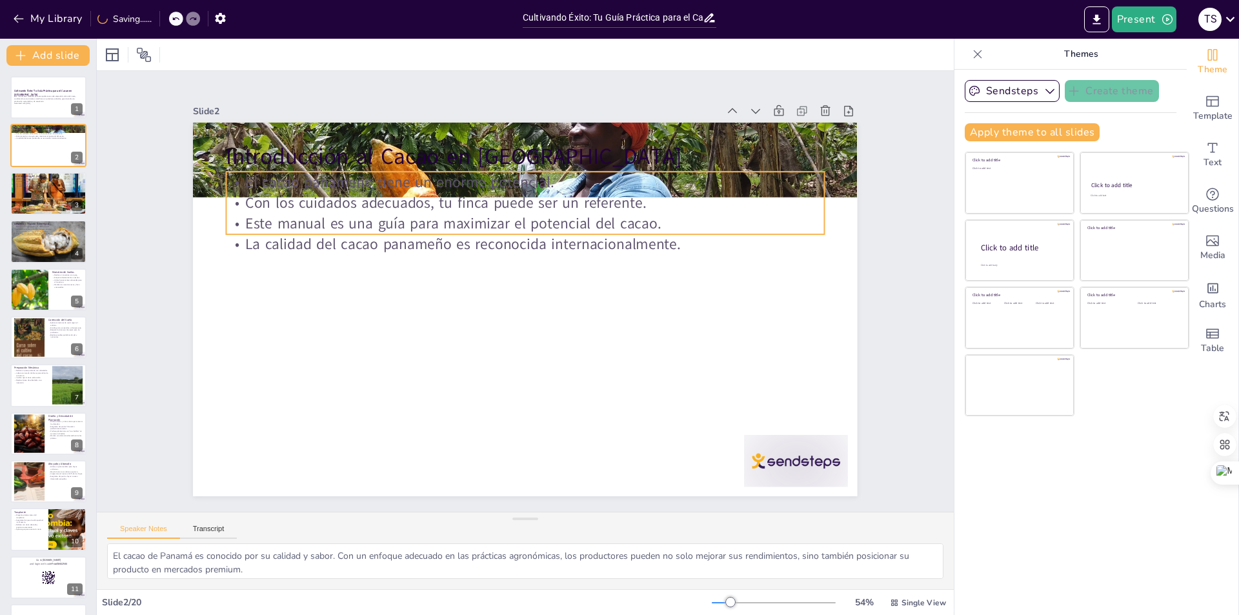
checkbox input "true"
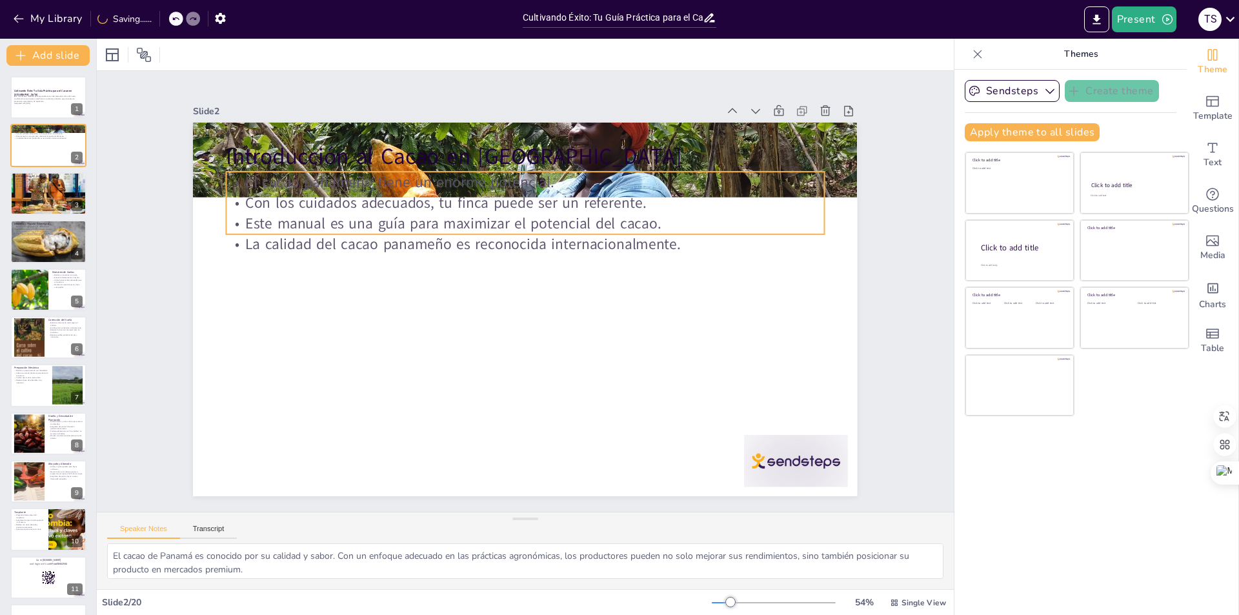
checkbox input "true"
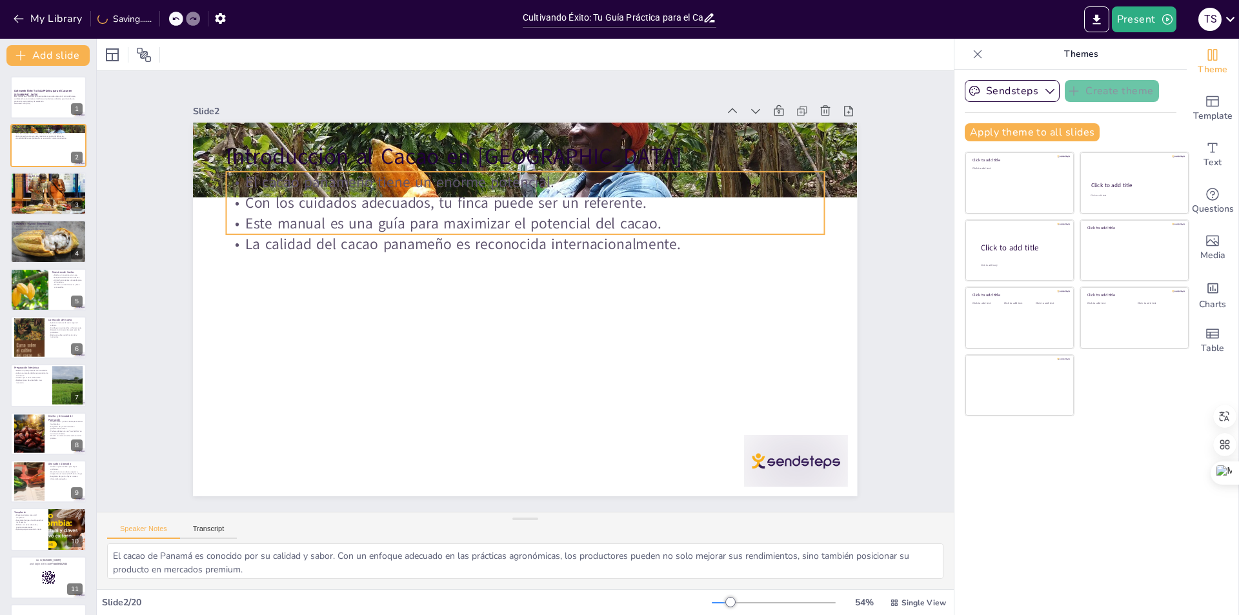
checkbox input "true"
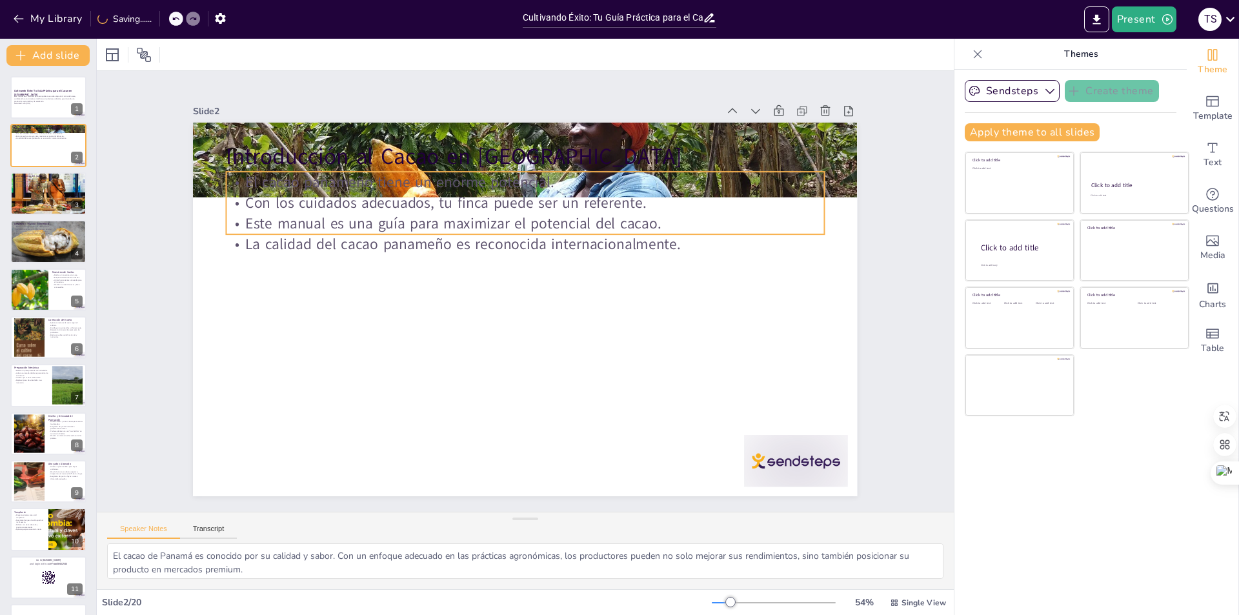
click at [279, 242] on p "La calidad del cacao panameño es reconocida internacionalmente." at bounding box center [526, 244] width 598 height 21
checkbox input "true"
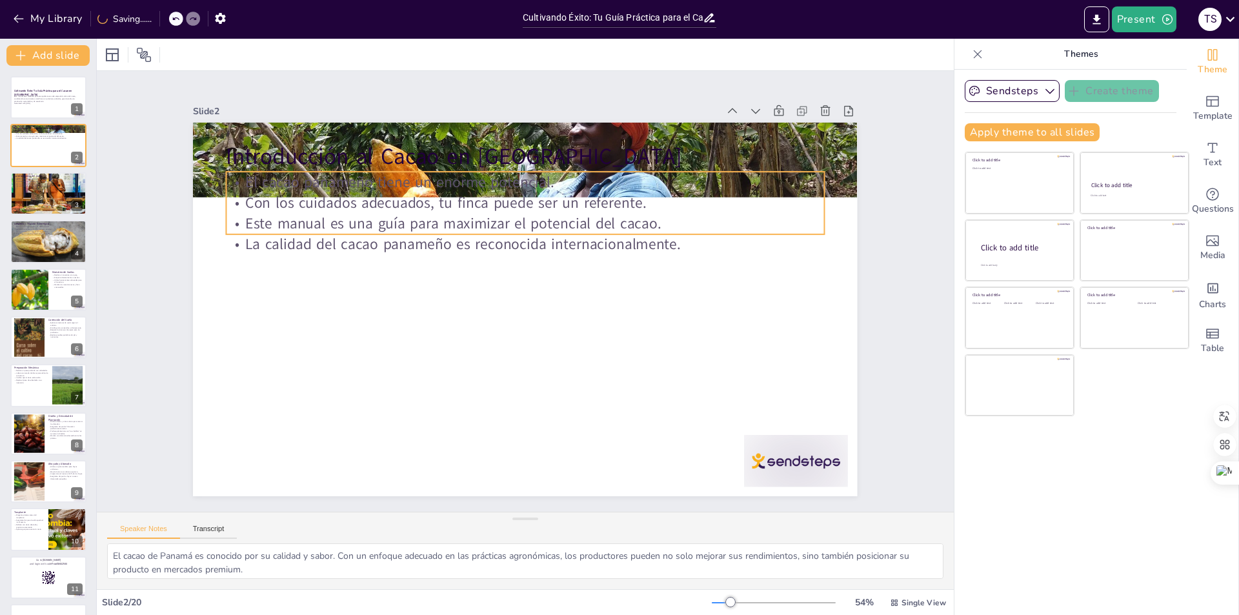
checkbox input "true"
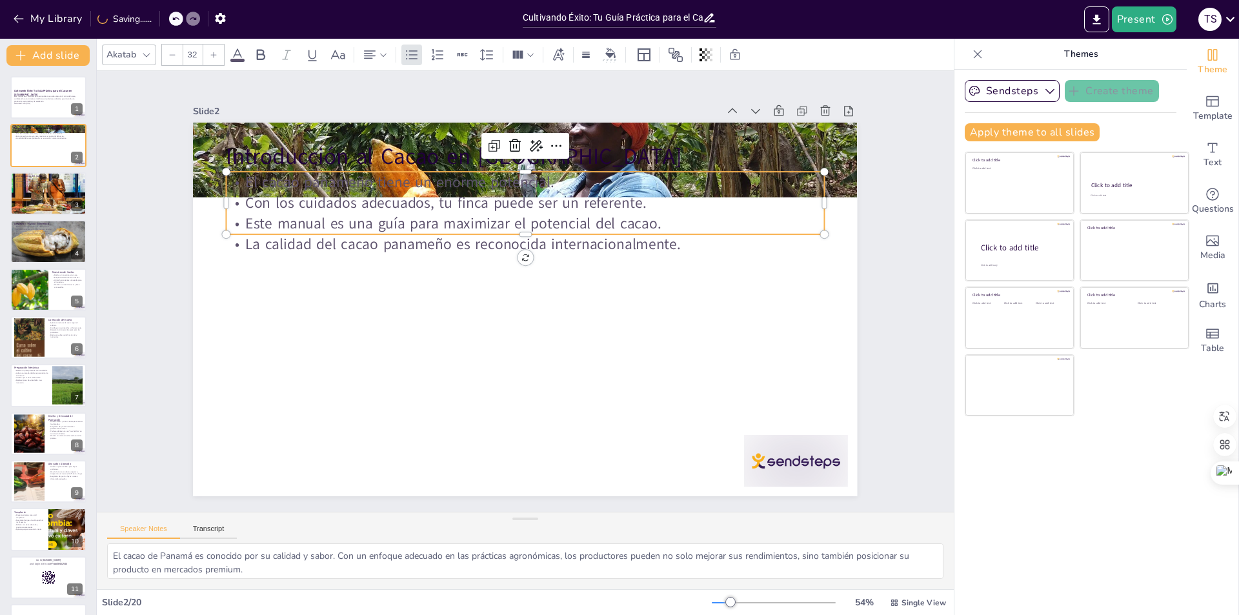
checkbox input "true"
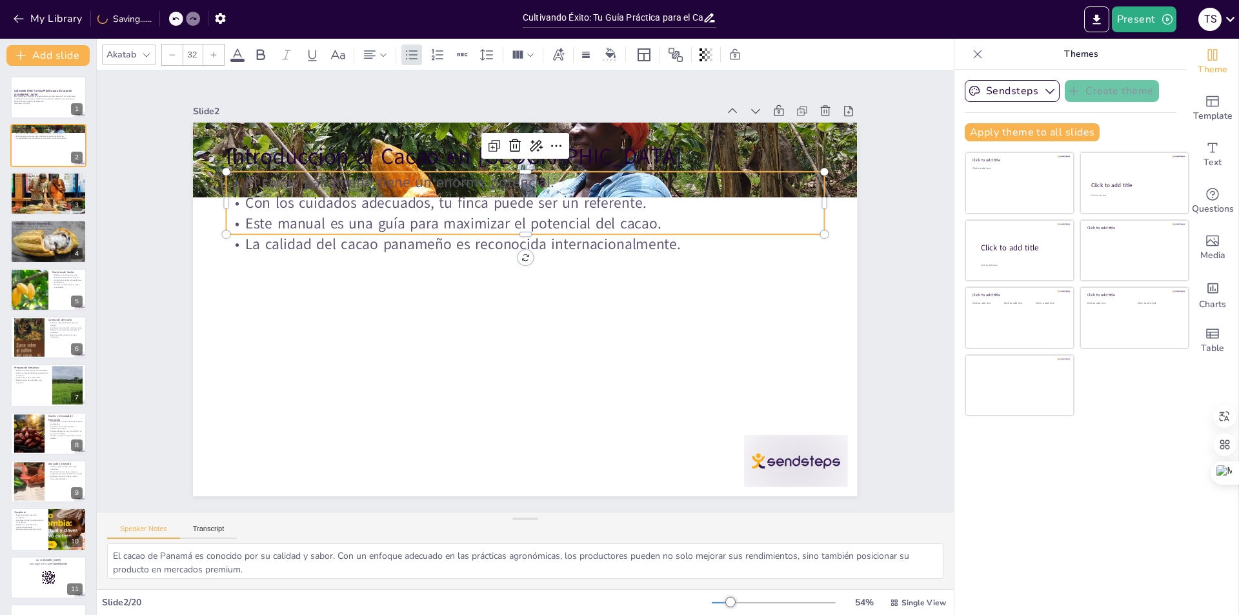
checkbox input "true"
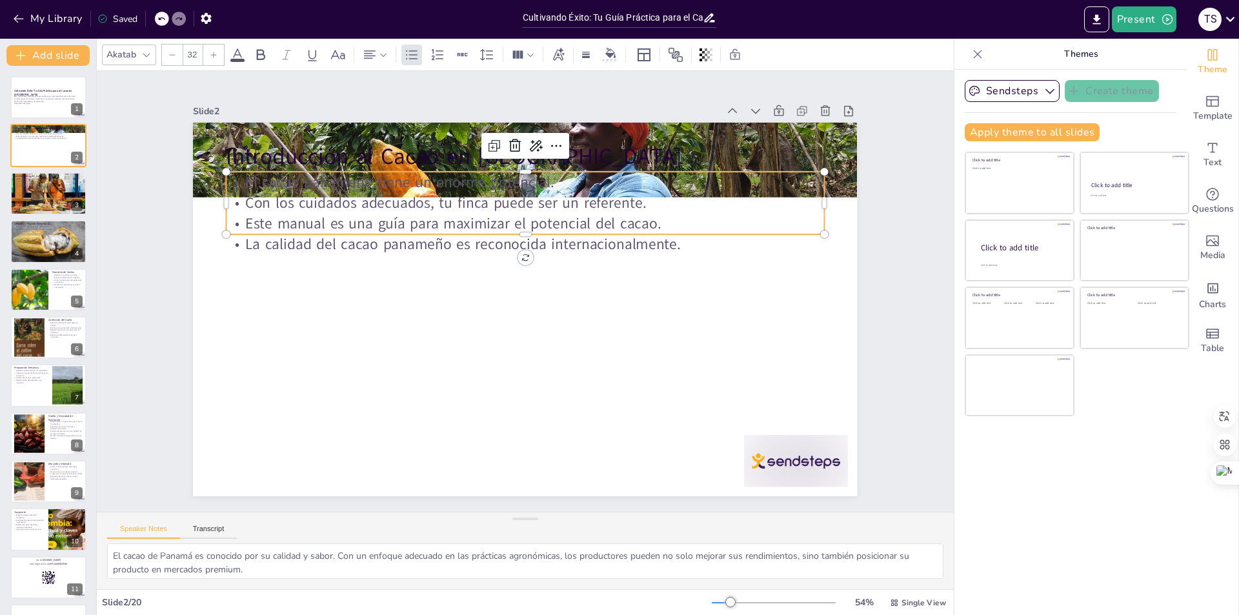
checkbox input "true"
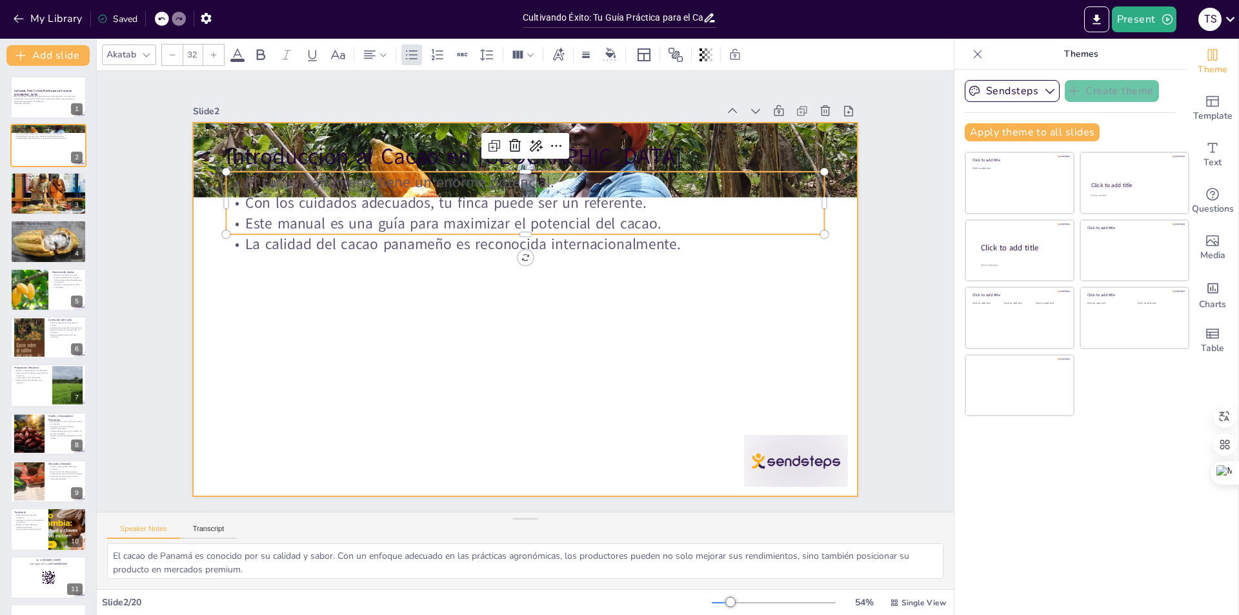
checkbox input "true"
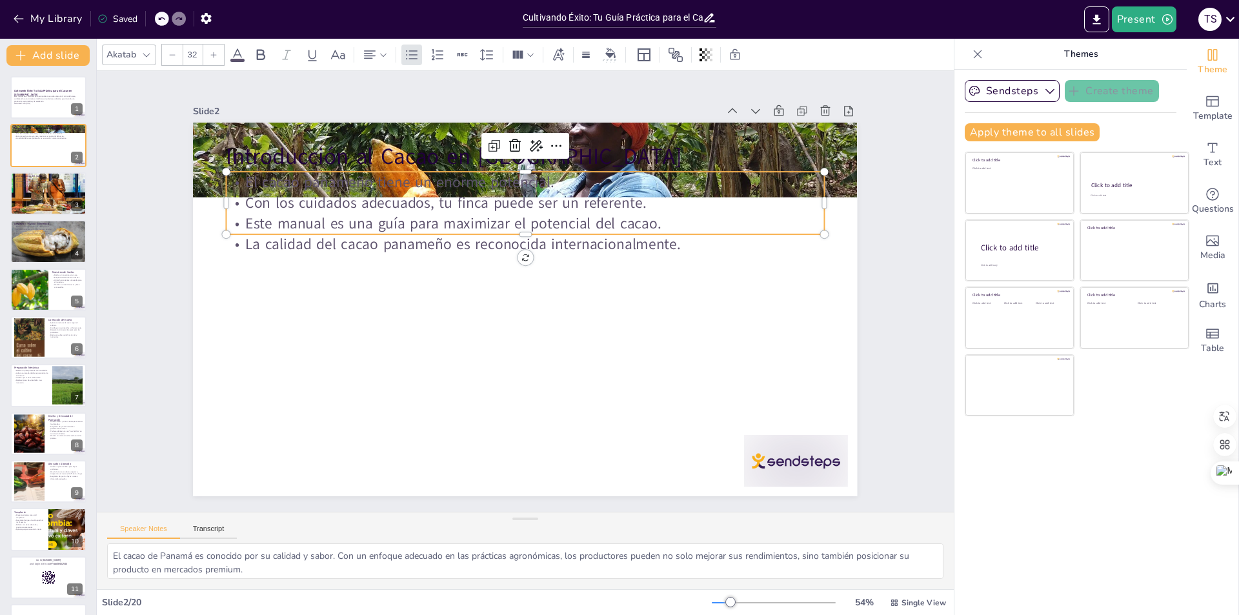
checkbox input "true"
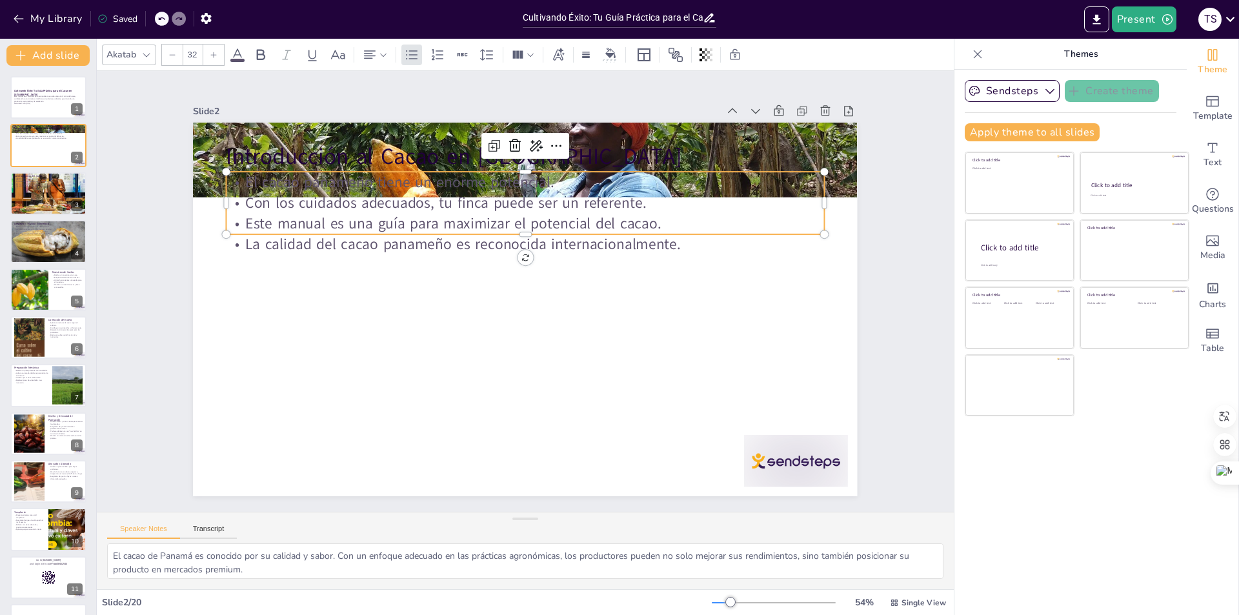
checkbox input "true"
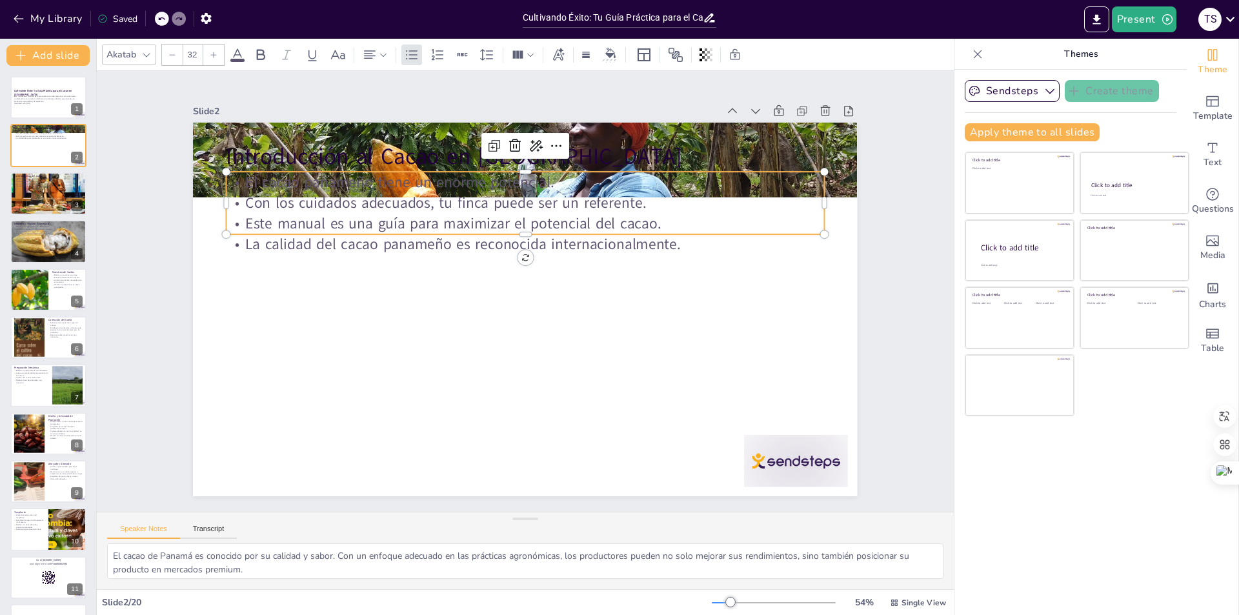
checkbox input "true"
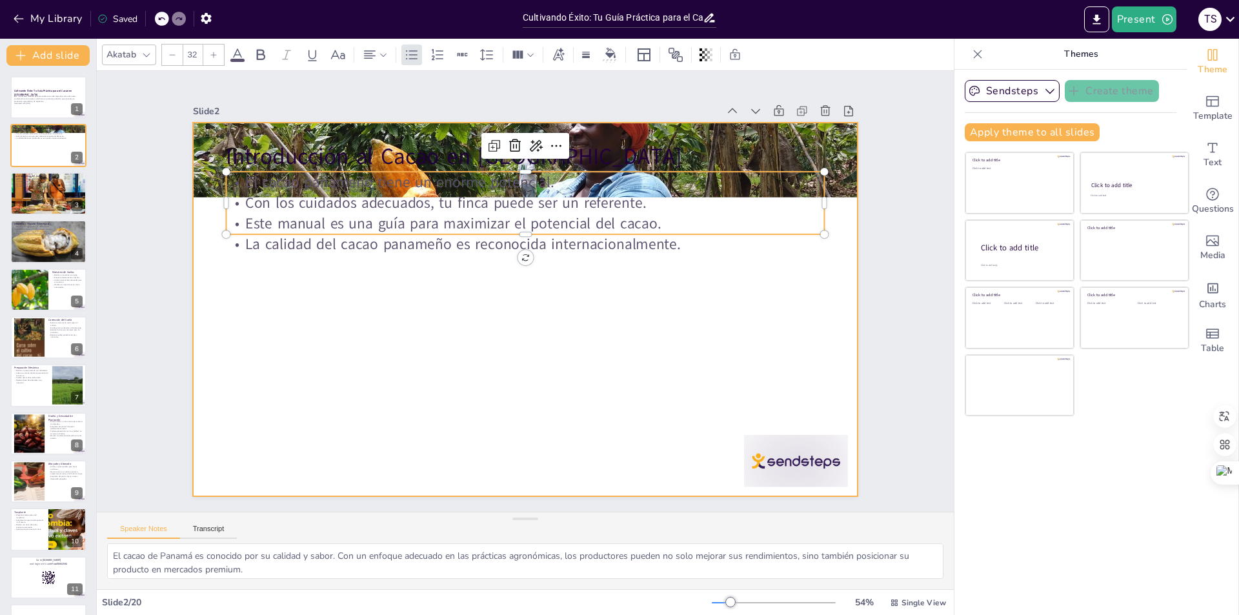
click at [729, 292] on div at bounding box center [511, 301] width 693 height 757
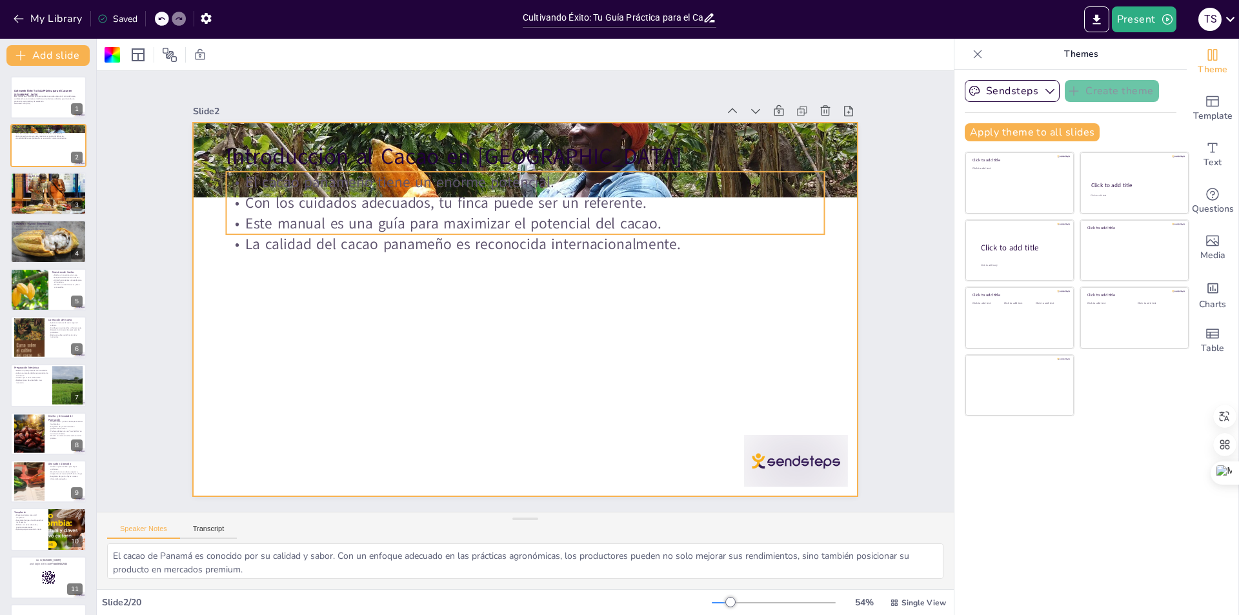
click at [644, 244] on p "La calidad del cacao panameño es reconocida internacionalmente." at bounding box center [494, 326] width 458 height 415
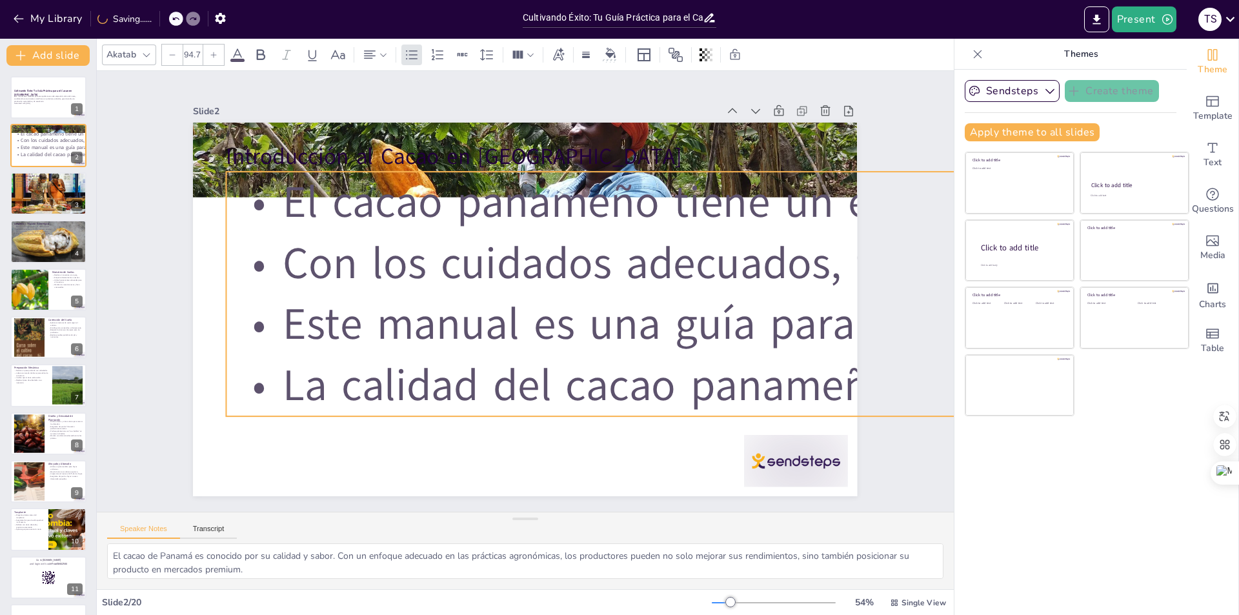
drag, startPoint x: 813, startPoint y: 228, endPoint x: 694, endPoint y: 343, distance: 165.7
click at [697, 350] on div "Introducción al Cacao en [GEOGRAPHIC_DATA] El cacao panameño tiene un enorme po…" at bounding box center [507, 293] width 441 height 700
click at [813, 263] on p "Con los cuidados adecuados, tu finca puede ser un referente." at bounding box center [32, 607] width 1563 height 937
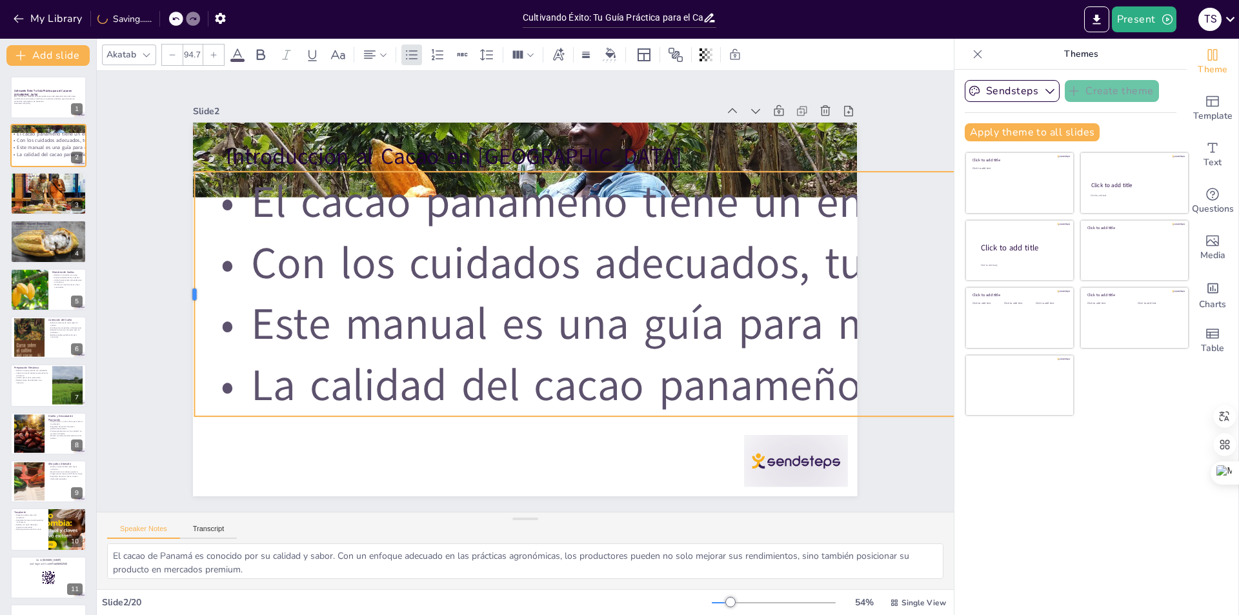
drag, startPoint x: 216, startPoint y: 285, endPoint x: 185, endPoint y: 272, distance: 34.2
click at [247, 67] on div at bounding box center [355, 1] width 217 height 131
click at [171, 52] on icon at bounding box center [172, 55] width 8 height 8
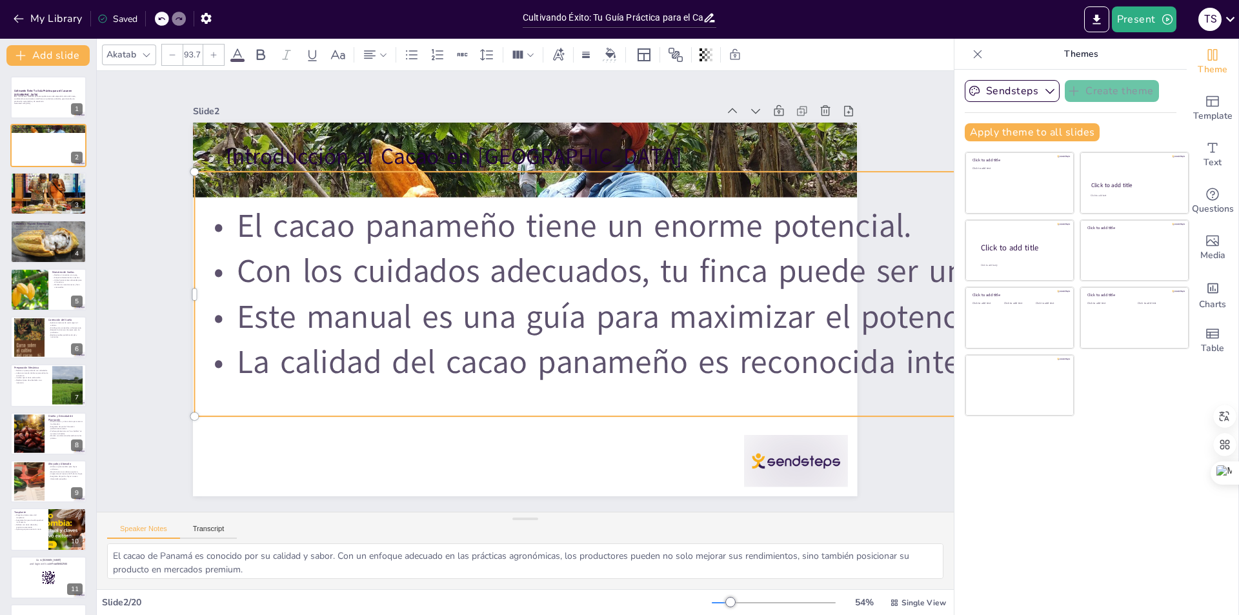
click at [171, 52] on icon at bounding box center [172, 55] width 8 height 8
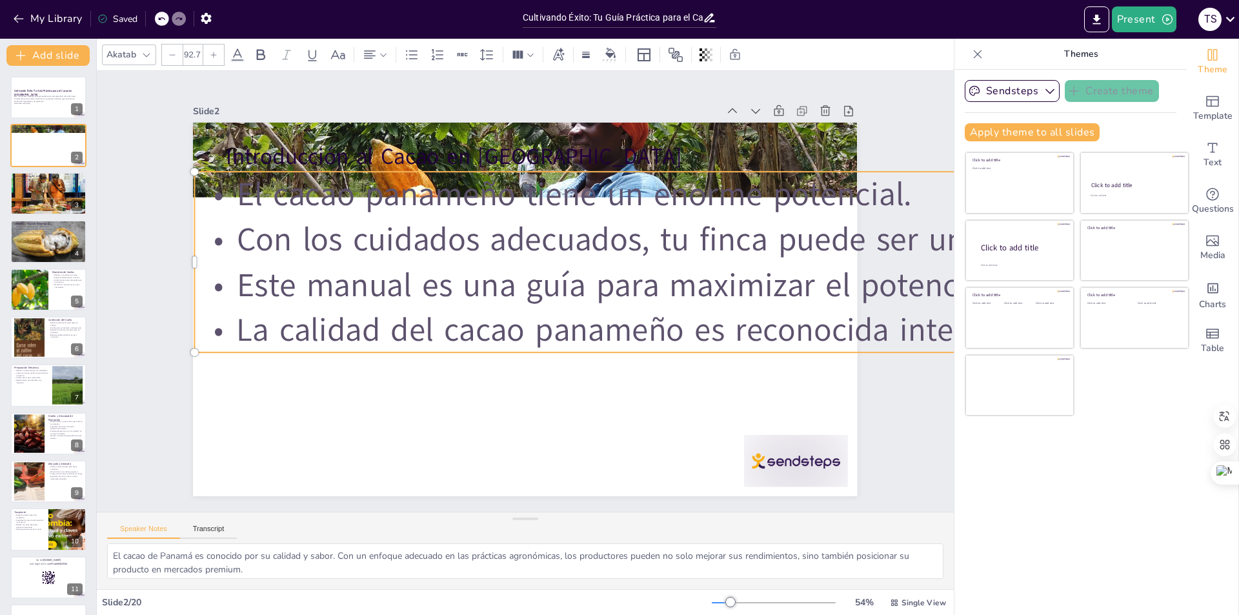
click at [171, 52] on icon at bounding box center [172, 55] width 8 height 8
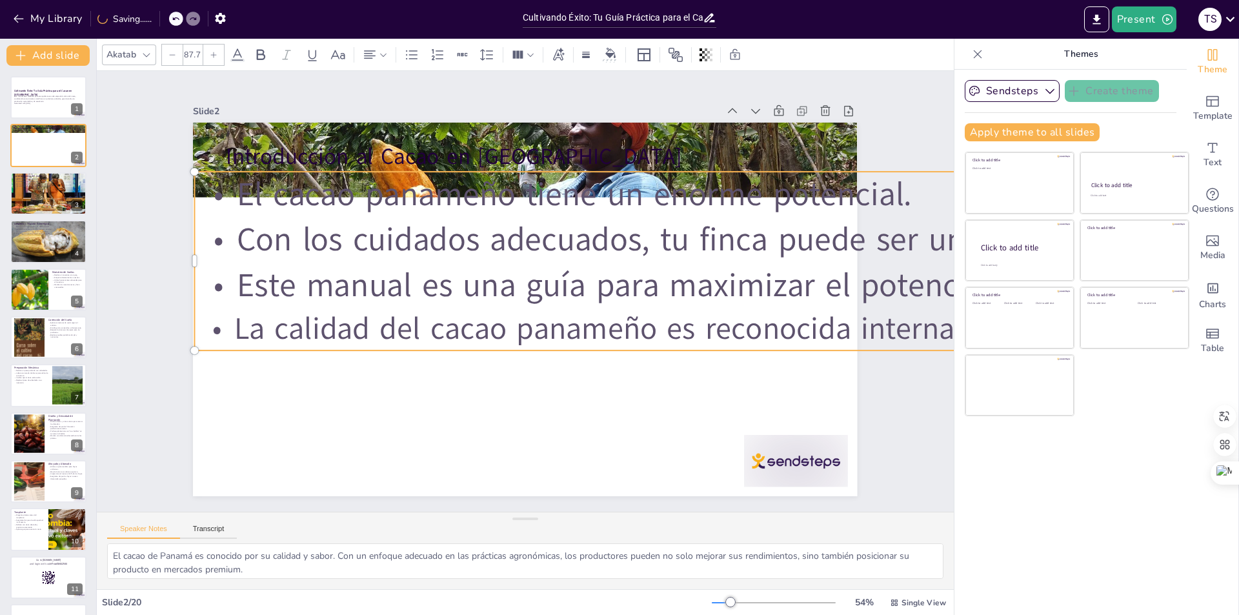
click at [171, 52] on icon at bounding box center [172, 55] width 8 height 8
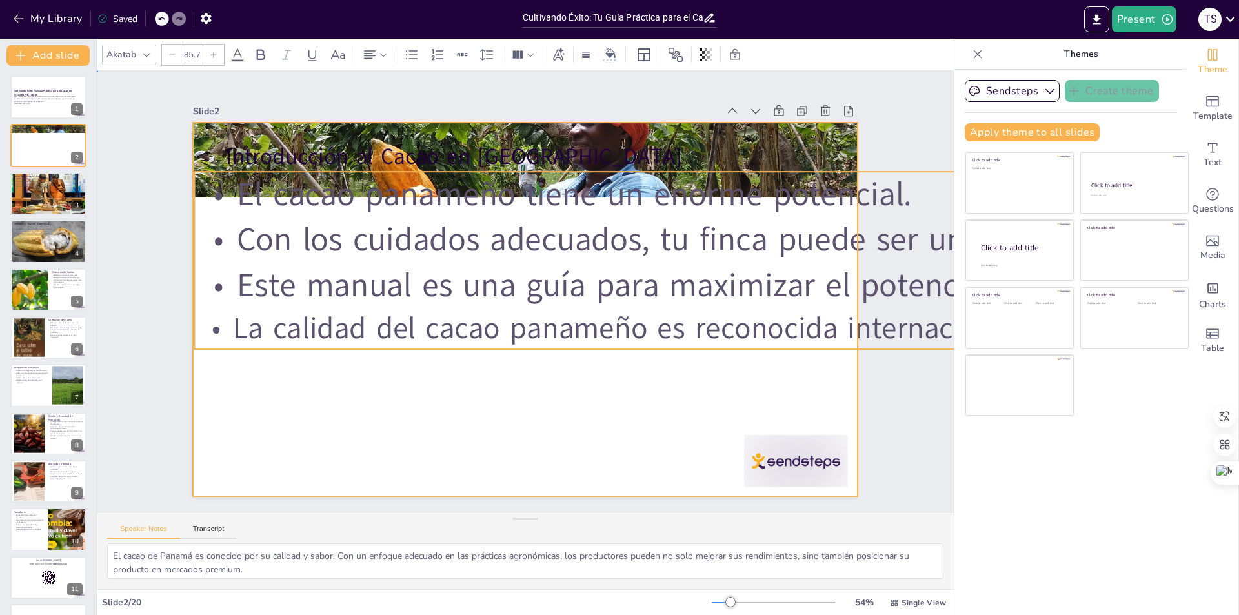
click at [621, 350] on div at bounding box center [509, 298] width 612 height 759
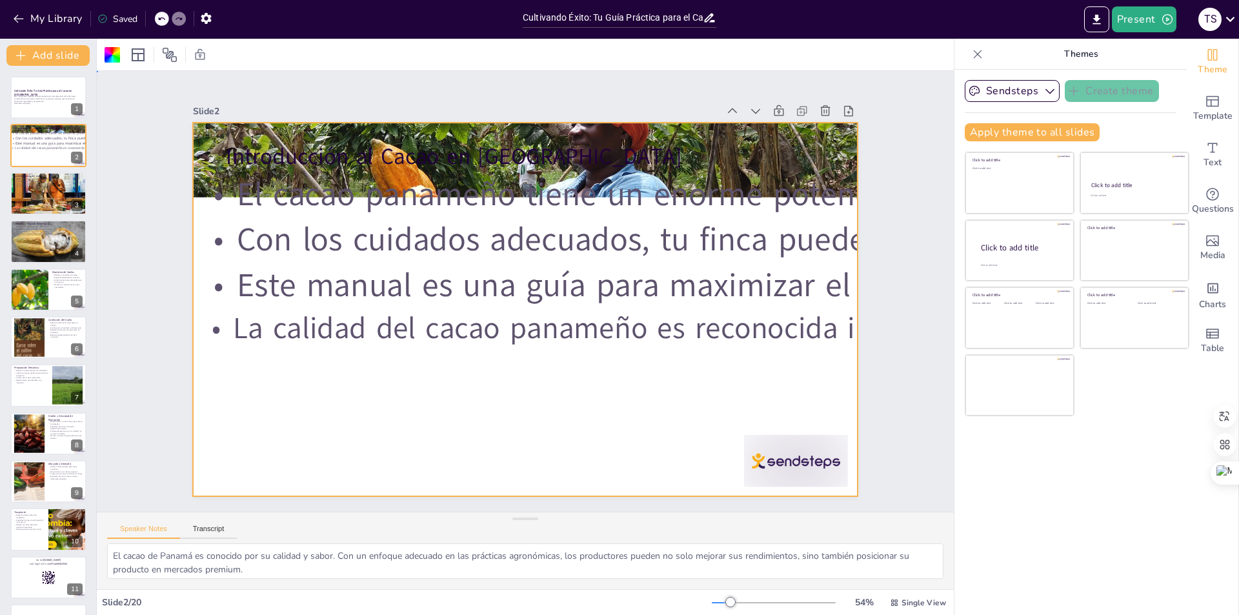
click at [864, 225] on div "Slide 1 Cultivando Éxito: Tu Guía Práctica para el Cacao en [GEOGRAPHIC_DATA] E…" at bounding box center [526, 292] width 822 height 798
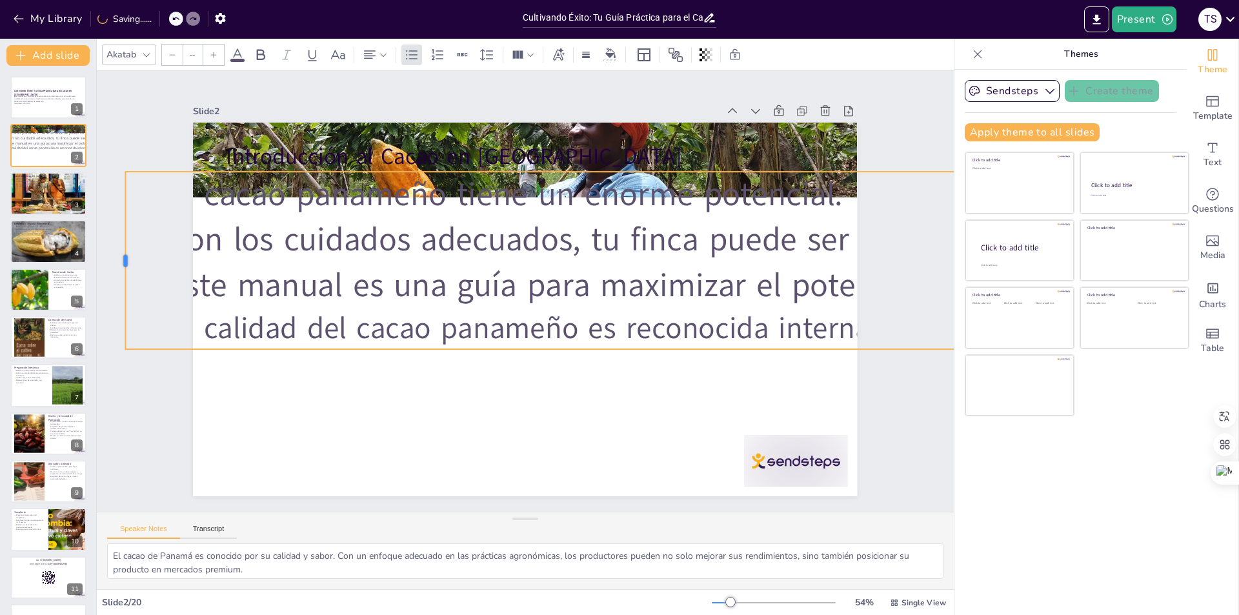
drag, startPoint x: 182, startPoint y: 254, endPoint x: 113, endPoint y: 239, distance: 70.6
click at [862, 259] on div "Slide 1 Cultivando Éxito: Tu Guía Práctica para el Cacao en [GEOGRAPHIC_DATA] E…" at bounding box center [525, 292] width 674 height 840
click at [163, 19] on icon at bounding box center [161, 19] width 8 height 8
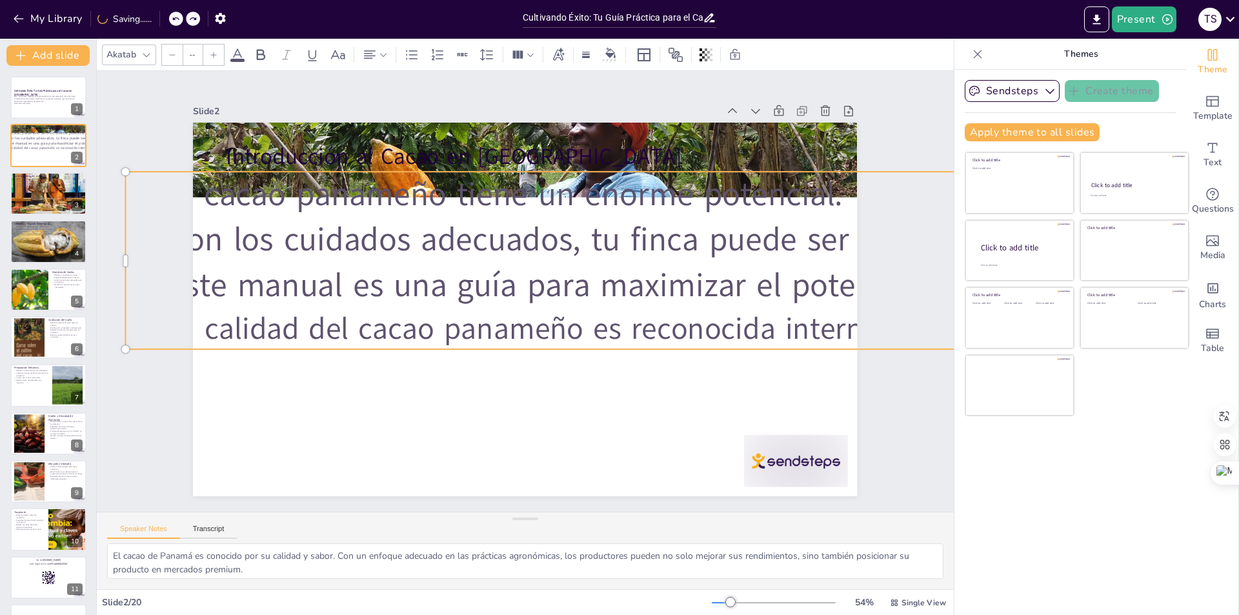
click at [183, 19] on div at bounding box center [176, 19] width 14 height 14
click at [178, 16] on icon at bounding box center [176, 19] width 8 height 8
click at [1044, 90] on icon "button" at bounding box center [1050, 91] width 13 height 13
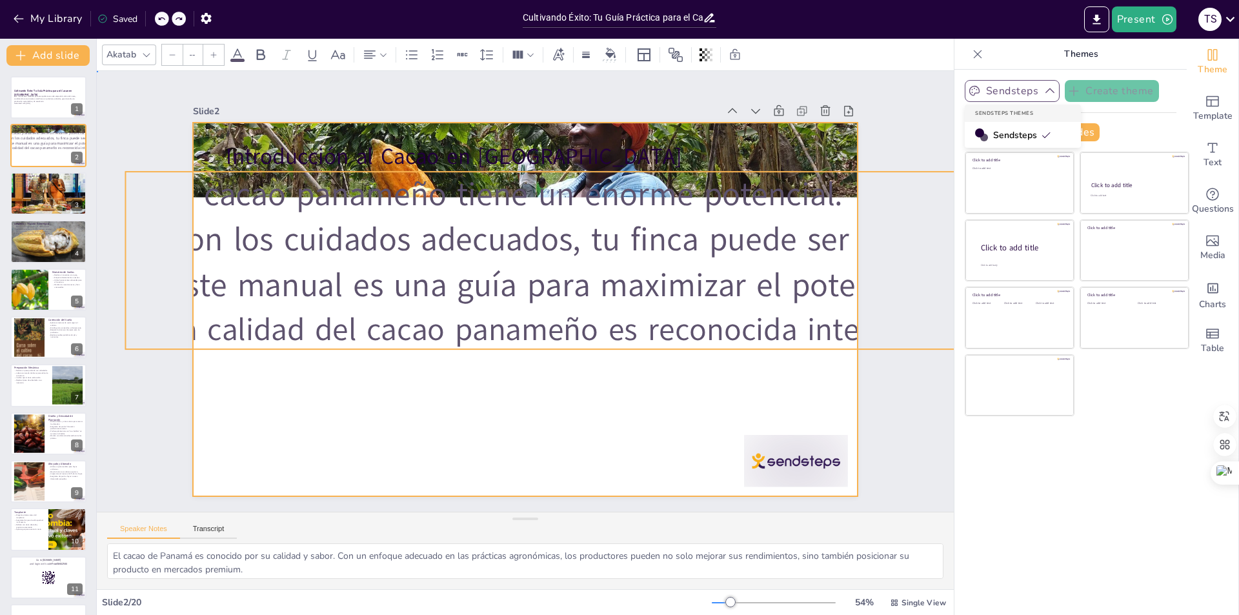
click at [509, 442] on div at bounding box center [524, 309] width 700 height 441
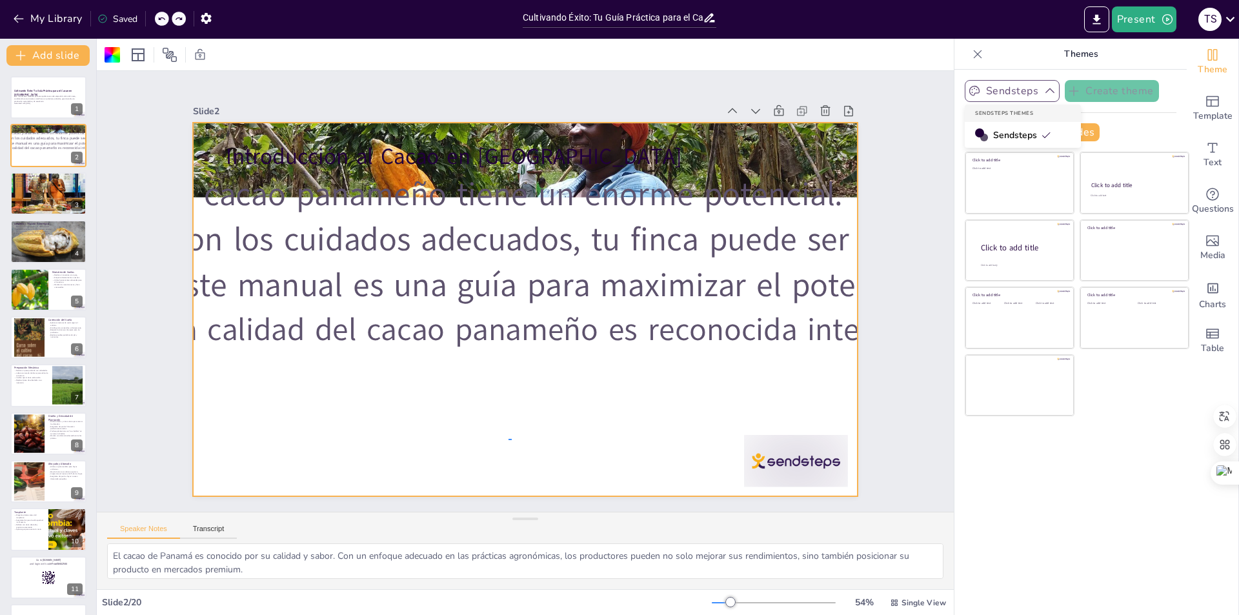
click at [512, 438] on div at bounding box center [513, 278] width 744 height 722
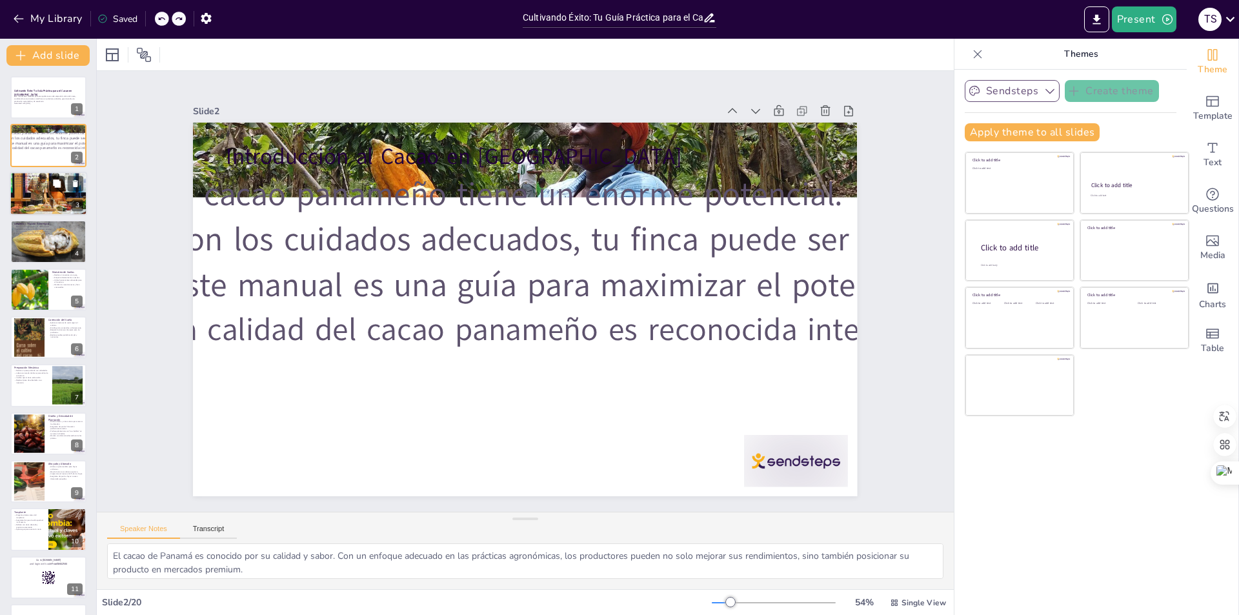
click at [52, 183] on icon at bounding box center [56, 183] width 9 height 9
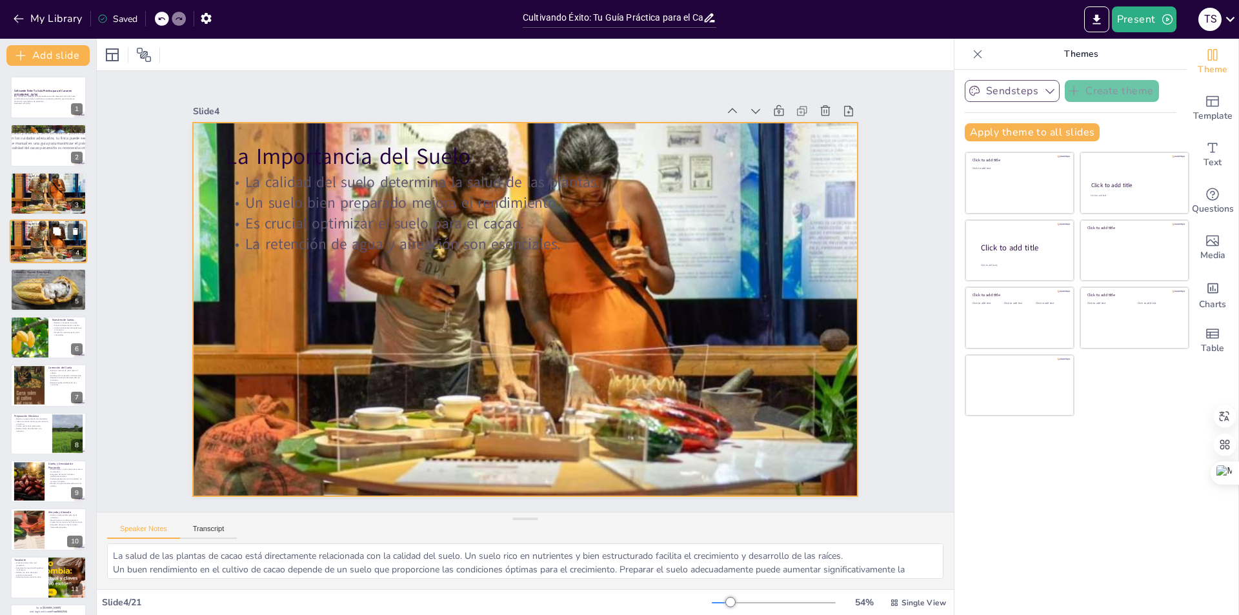
click at [51, 247] on div at bounding box center [48, 242] width 77 height 50
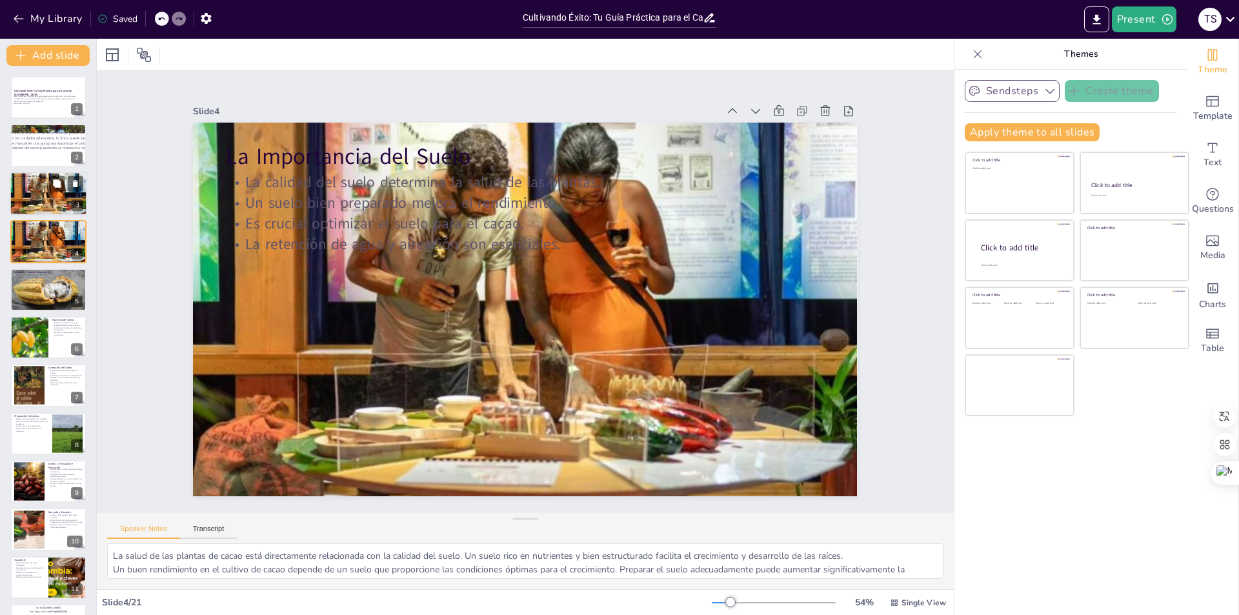
click at [64, 192] on div at bounding box center [48, 193] width 77 height 50
click at [47, 236] on div at bounding box center [48, 242] width 77 height 50
click at [73, 279] on icon at bounding box center [75, 279] width 9 height 9
